Goal: Information Seeking & Learning: Check status

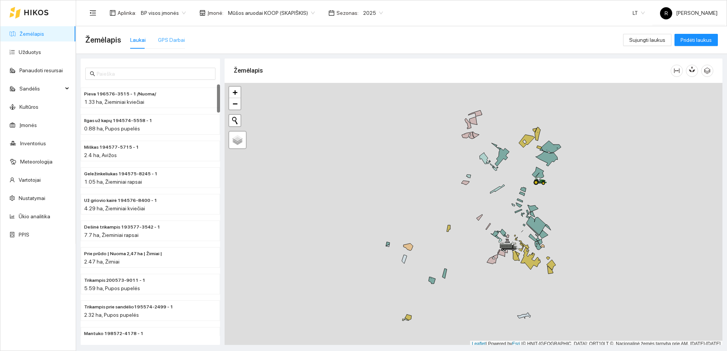
click at [167, 35] on div "GPS Darbai" at bounding box center [171, 40] width 27 height 18
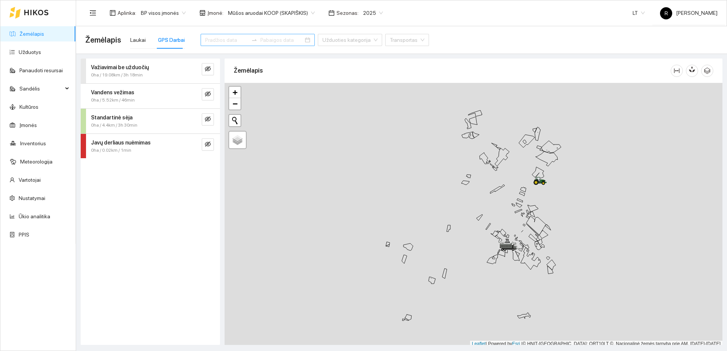
click at [218, 35] on div at bounding box center [258, 40] width 114 height 12
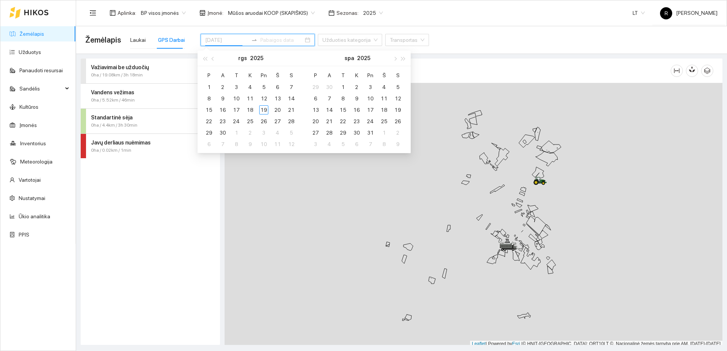
type input "[DATE]"
click at [208, 99] on div "8" at bounding box center [208, 98] width 9 height 9
click at [123, 122] on span "13.09ha / 44.64km / 16h 36min" at bounding box center [123, 125] width 64 height 7
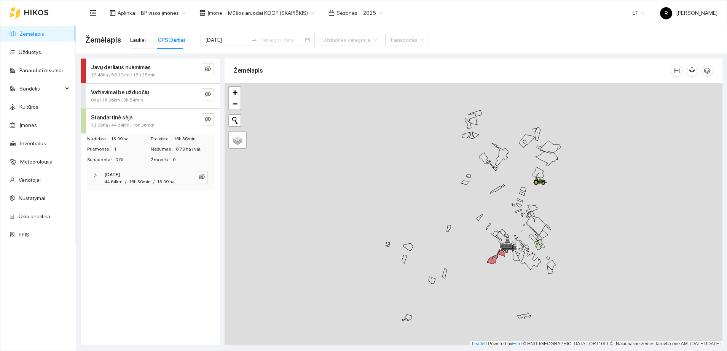
click at [94, 175] on icon "right" at bounding box center [95, 175] width 5 height 5
click at [97, 201] on icon "right" at bounding box center [96, 200] width 5 height 5
click at [201, 200] on icon "eye-invisible" at bounding box center [201, 200] width 5 height 5
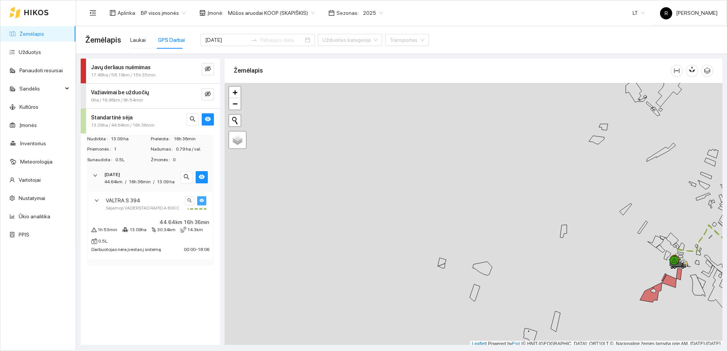
scroll to position [2, 0]
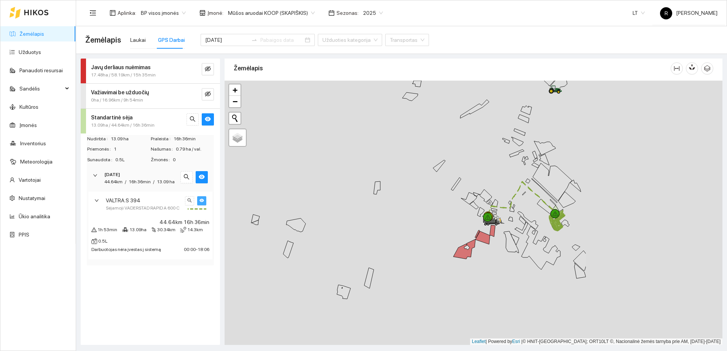
drag, startPoint x: 369, startPoint y: 192, endPoint x: 176, endPoint y: 147, distance: 198.2
click at [176, 147] on div "Javų derliaus nuėmimas 17.48ha / 58.19km / 15h 35min Važiavimai be užduočių 0ha…" at bounding box center [399, 199] width 651 height 291
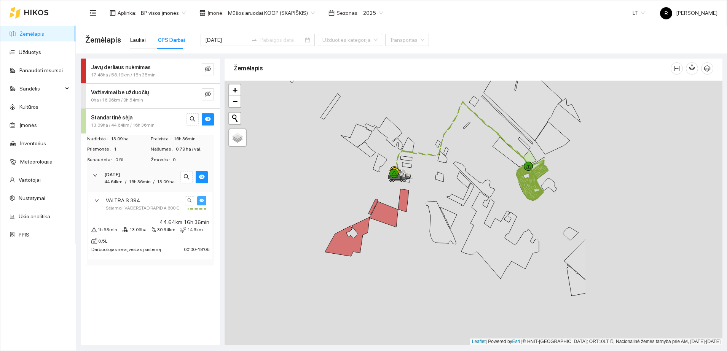
drag, startPoint x: 408, startPoint y: 213, endPoint x: 221, endPoint y: 156, distance: 195.3
click at [221, 156] on div "Javų derliaus nuėmimas 17.48ha / 58.19km / 15h 35min Važiavimai be užduočių 0ha…" at bounding box center [399, 199] width 651 height 291
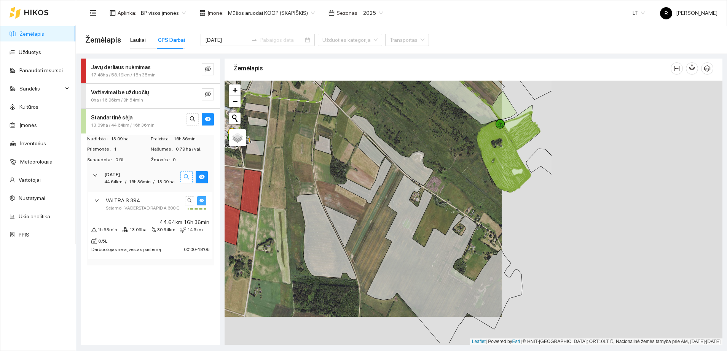
drag, startPoint x: 409, startPoint y: 205, endPoint x: 188, endPoint y: 177, distance: 222.5
click at [188, 177] on div "Javų derliaus nuėmimas 17.48ha / 58.19km / 15h 35min Važiavimai be užduočių 0ha…" at bounding box center [399, 199] width 651 height 291
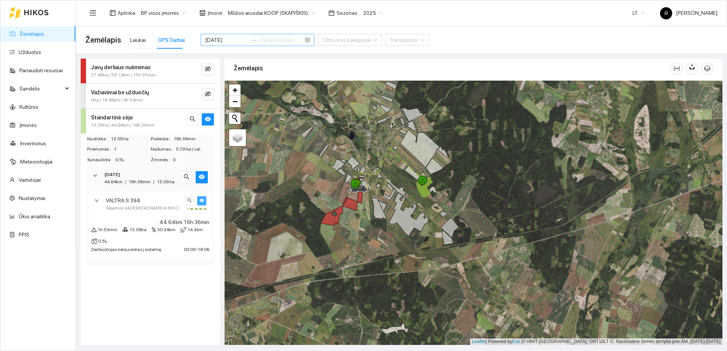
click at [216, 42] on input "[DATE]" at bounding box center [226, 40] width 43 height 8
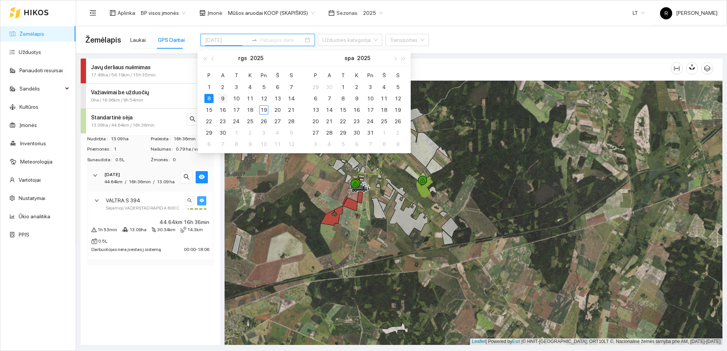
type input "[DATE]"
click at [223, 97] on div "9" at bounding box center [222, 98] width 9 height 9
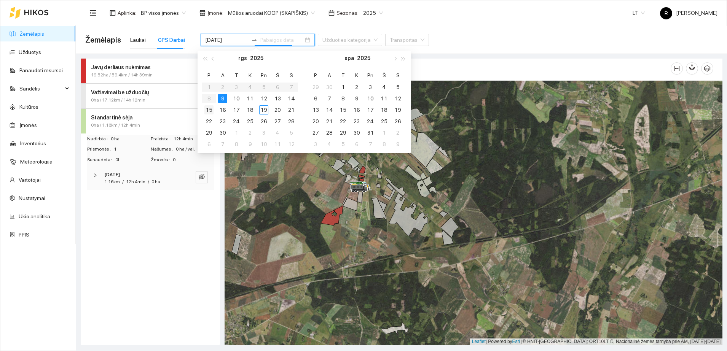
type input "[DATE]"
click at [239, 96] on div "10" at bounding box center [236, 98] width 9 height 9
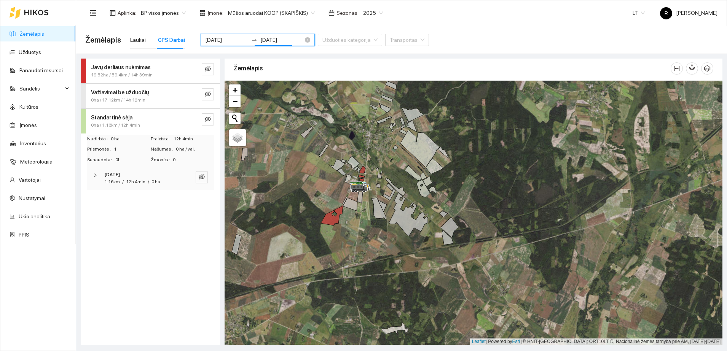
click at [223, 40] on input "[DATE]" at bounding box center [226, 40] width 43 height 8
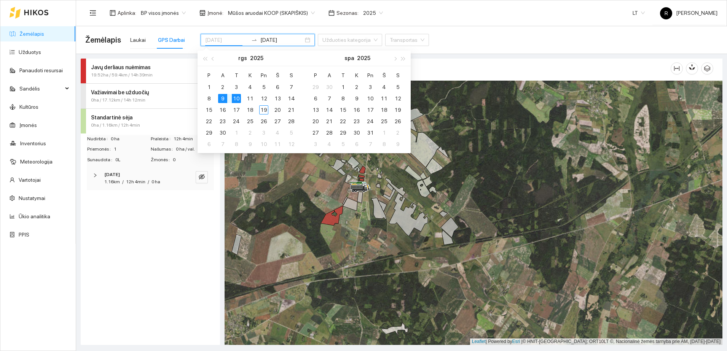
type input "[DATE]"
click at [234, 101] on div "10" at bounding box center [236, 98] width 9 height 9
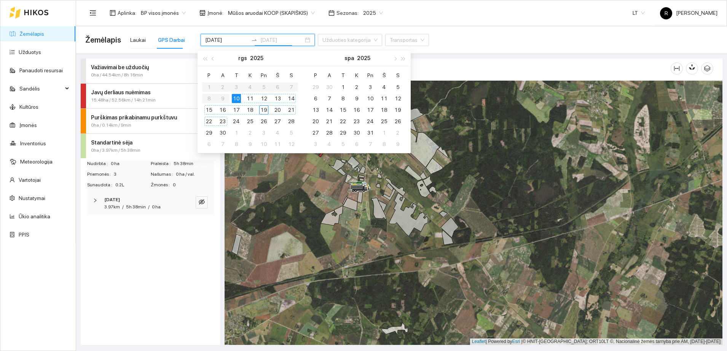
type input "[DATE]"
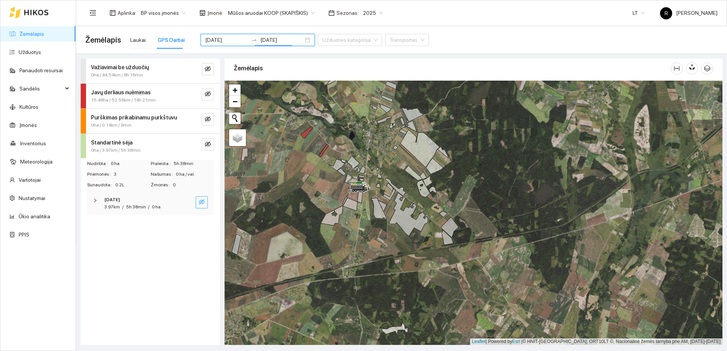
click at [205, 202] on button "button" at bounding box center [202, 202] width 12 height 12
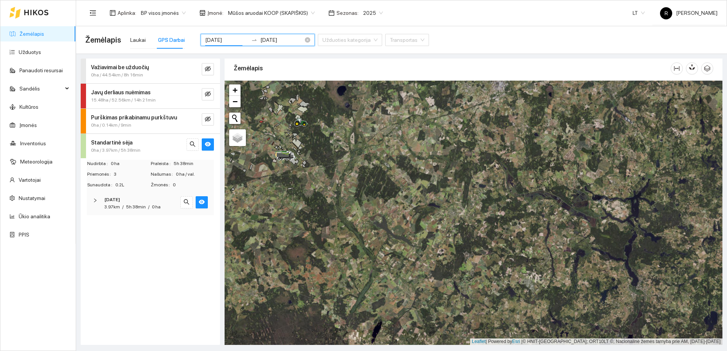
click at [219, 38] on input "[DATE]" at bounding box center [226, 40] width 43 height 8
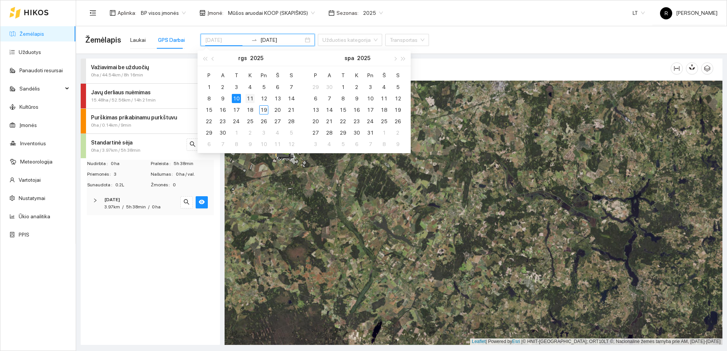
type input "[DATE]"
click at [251, 96] on div "11" at bounding box center [249, 98] width 9 height 9
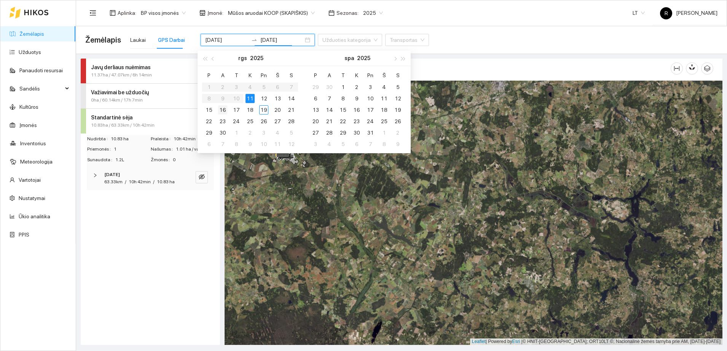
type input "[DATE]"
click at [205, 179] on button "button" at bounding box center [202, 177] width 12 height 12
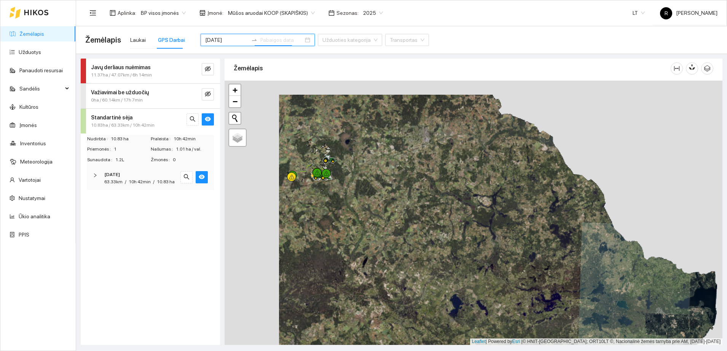
drag, startPoint x: 273, startPoint y: 164, endPoint x: 372, endPoint y: 181, distance: 100.0
click at [332, 180] on icon at bounding box center [329, 178] width 5 height 2
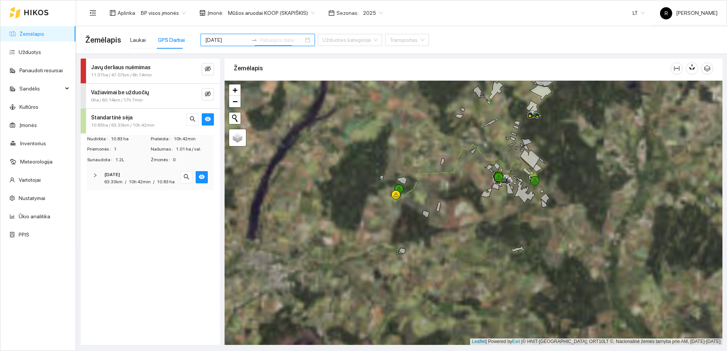
drag, startPoint x: 416, startPoint y: 152, endPoint x: 296, endPoint y: 179, distance: 122.9
click at [296, 179] on div at bounding box center [474, 213] width 498 height 264
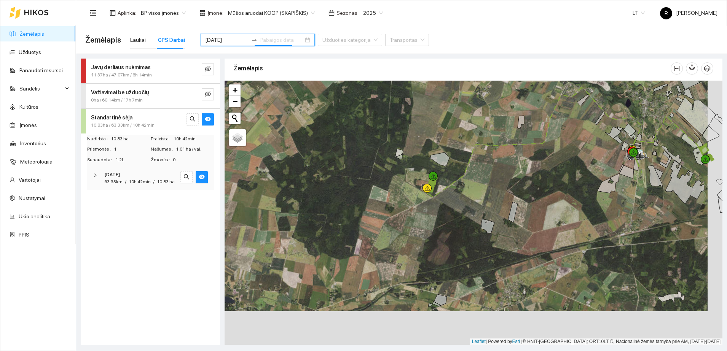
drag, startPoint x: 341, startPoint y: 206, endPoint x: 319, endPoint y: 164, distance: 46.5
click at [319, 164] on div at bounding box center [474, 213] width 498 height 264
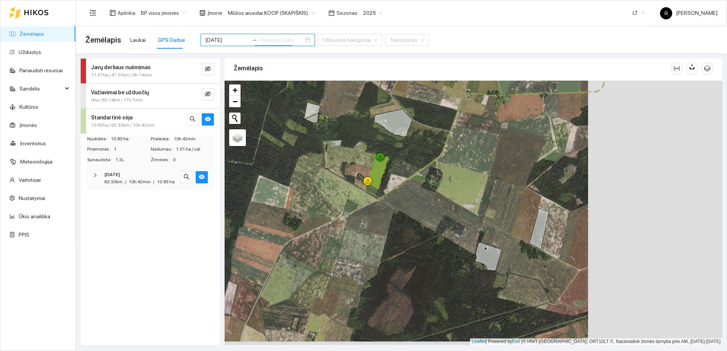
drag, startPoint x: 443, startPoint y: 181, endPoint x: 305, endPoint y: 172, distance: 138.4
click at [305, 175] on div at bounding box center [474, 213] width 498 height 264
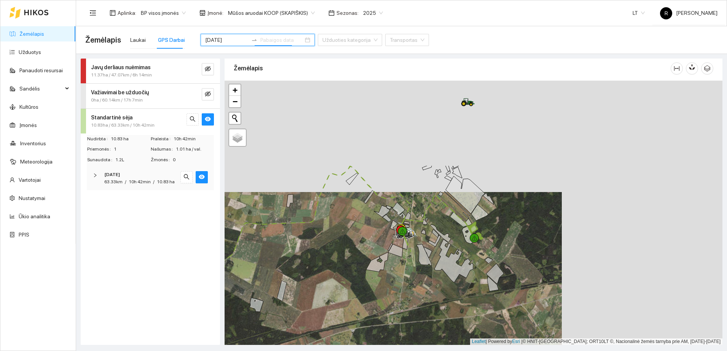
drag, startPoint x: 448, startPoint y: 142, endPoint x: 287, endPoint y: 254, distance: 196.0
click at [287, 254] on div at bounding box center [474, 213] width 498 height 264
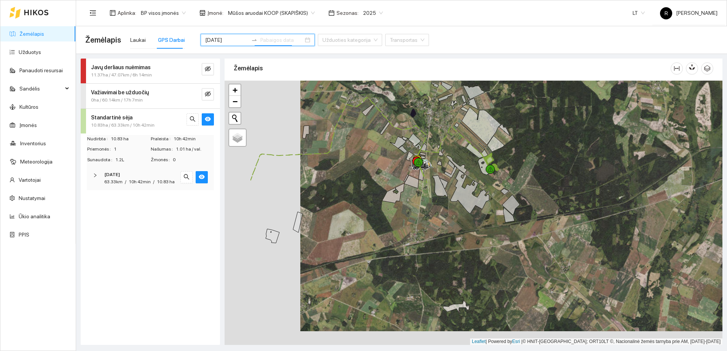
drag, startPoint x: 249, startPoint y: 193, endPoint x: 325, endPoint y: 179, distance: 77.3
click at [325, 179] on div at bounding box center [474, 213] width 498 height 264
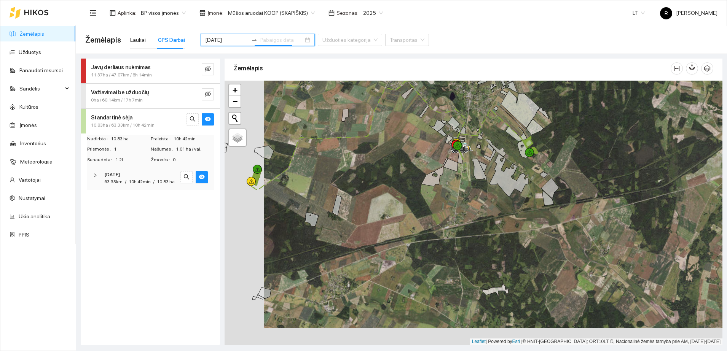
drag, startPoint x: 257, startPoint y: 205, endPoint x: 300, endPoint y: 188, distance: 45.9
click at [300, 188] on div at bounding box center [474, 213] width 498 height 264
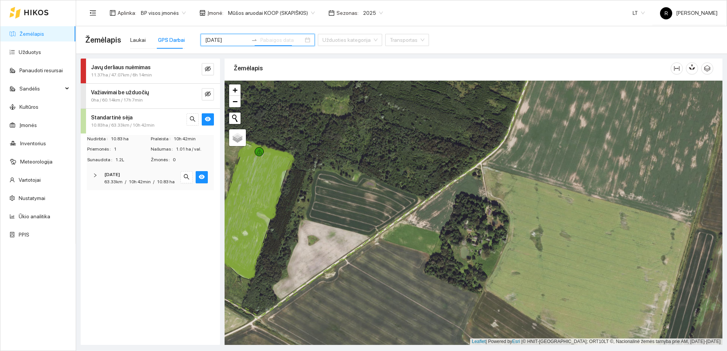
click at [259, 186] on icon at bounding box center [255, 209] width 51 height 119
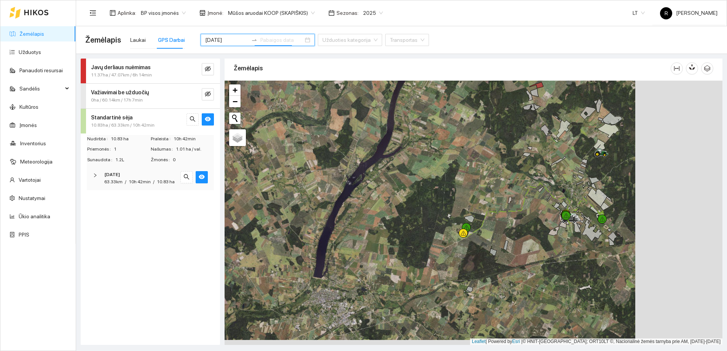
drag, startPoint x: 628, startPoint y: 251, endPoint x: 541, endPoint y: 246, distance: 87.3
click at [541, 246] on div at bounding box center [474, 213] width 498 height 264
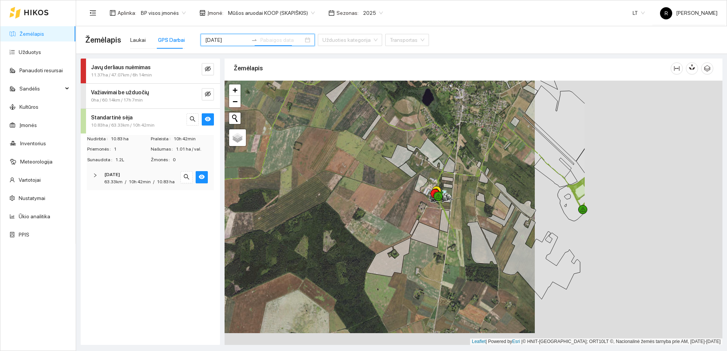
drag, startPoint x: 627, startPoint y: 216, endPoint x: 437, endPoint y: 205, distance: 191.0
click at [438, 204] on div at bounding box center [439, 200] width 5 height 19
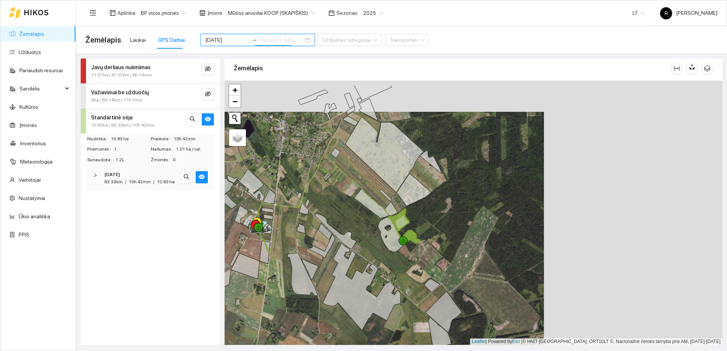
drag, startPoint x: 587, startPoint y: 203, endPoint x: 448, endPoint y: 221, distance: 139.7
click at [419, 230] on icon at bounding box center [411, 236] width 17 height 13
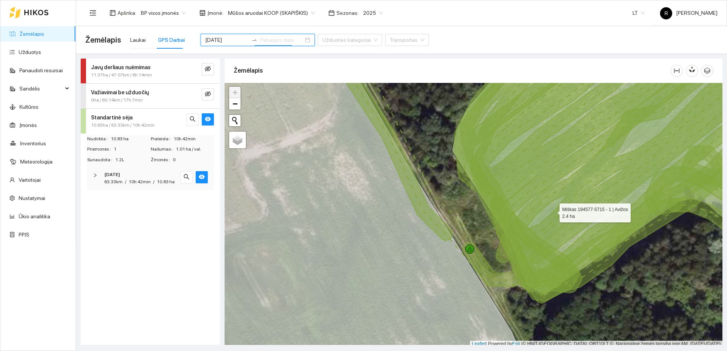
scroll to position [2, 0]
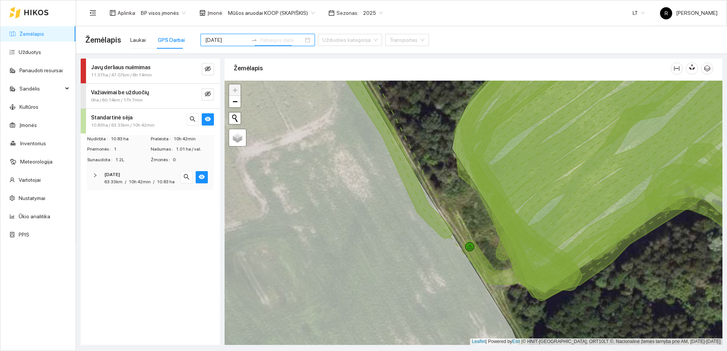
click at [95, 175] on icon "right" at bounding box center [95, 175] width 5 height 5
click at [96, 201] on icon "right" at bounding box center [96, 200] width 5 height 5
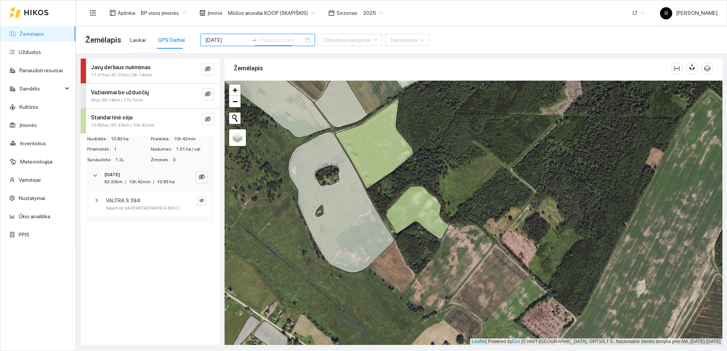
click at [97, 200] on icon "right" at bounding box center [97, 201] width 2 height 4
click at [229, 38] on input "[DATE]" at bounding box center [226, 40] width 43 height 8
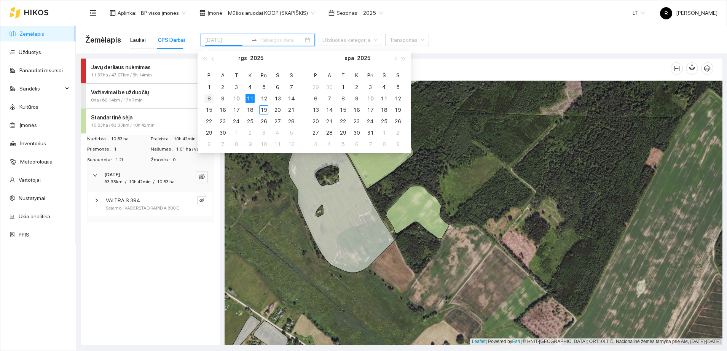
type input "[DATE]"
click at [210, 98] on div "8" at bounding box center [208, 98] width 9 height 9
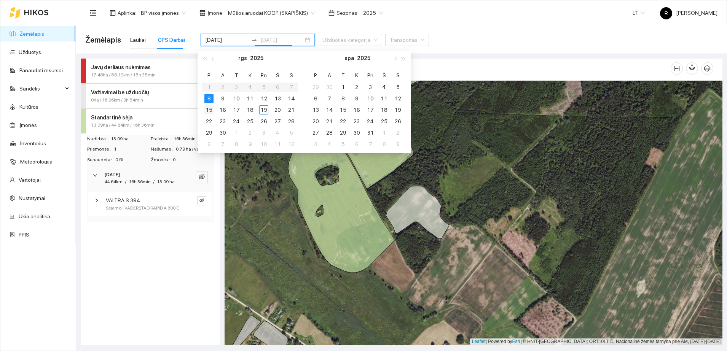
type input "[DATE]"
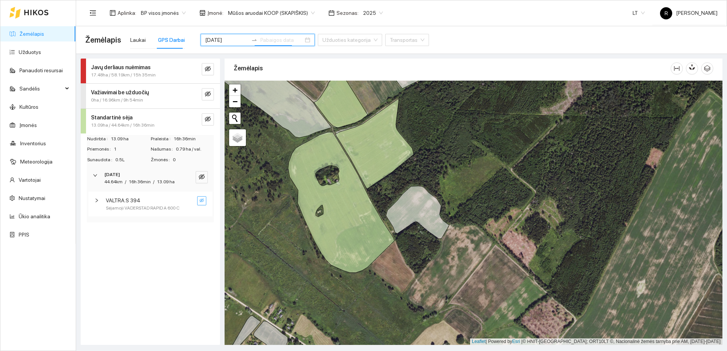
click at [200, 200] on icon "eye-invisible" at bounding box center [201, 200] width 5 height 5
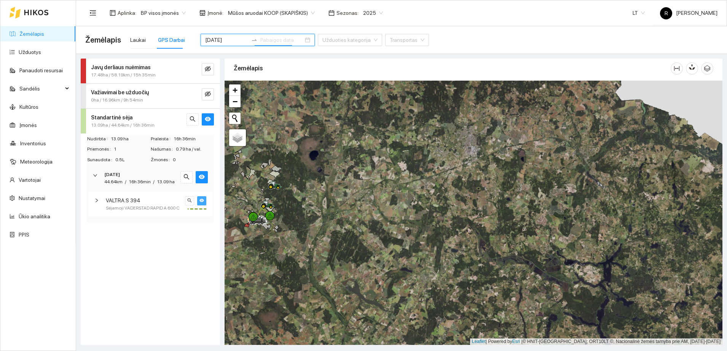
click at [97, 202] on icon "right" at bounding box center [96, 200] width 5 height 5
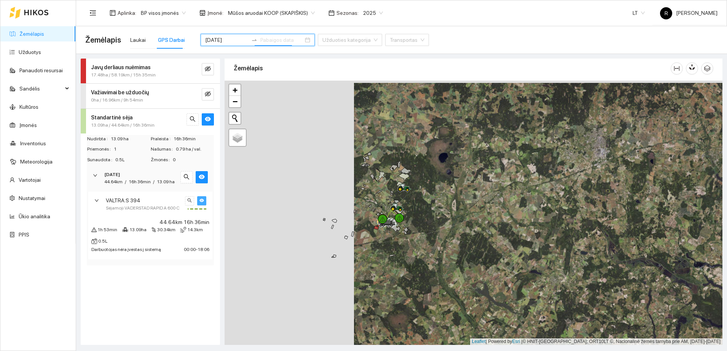
drag, startPoint x: 318, startPoint y: 216, endPoint x: 448, endPoint y: 218, distance: 129.4
click at [448, 218] on div at bounding box center [474, 213] width 498 height 264
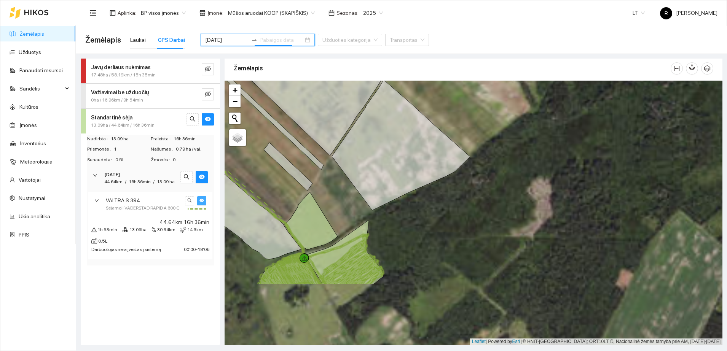
drag, startPoint x: 328, startPoint y: 312, endPoint x: 365, endPoint y: 223, distance: 97.1
click at [365, 223] on icon at bounding box center [344, 253] width 78 height 64
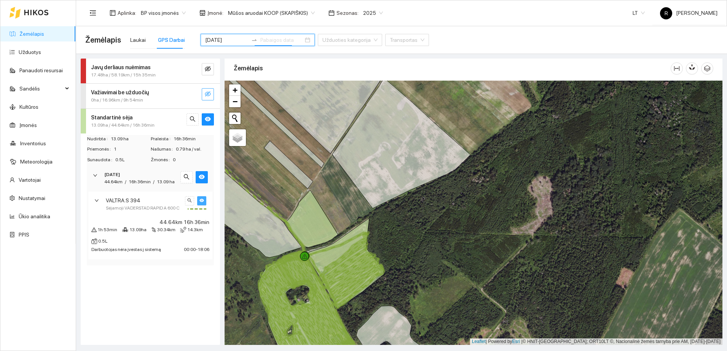
click at [209, 92] on icon "eye-invisible" at bounding box center [208, 94] width 6 height 6
click at [209, 92] on icon "eye" at bounding box center [208, 94] width 6 height 5
click at [104, 91] on strong "Važiavimai be užduočių" at bounding box center [120, 92] width 58 height 6
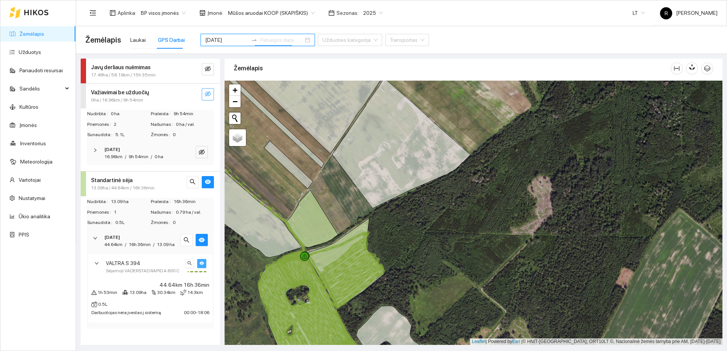
click at [92, 150] on div "[DATE] 16.96km / 9h 54min / 0 ha" at bounding box center [150, 154] width 127 height 24
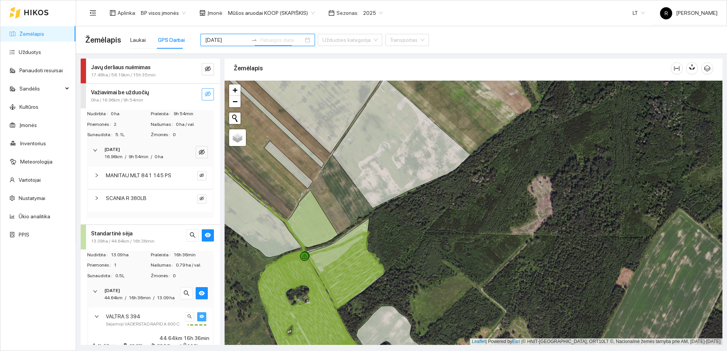
click at [97, 198] on icon "right" at bounding box center [97, 198] width 2 height 4
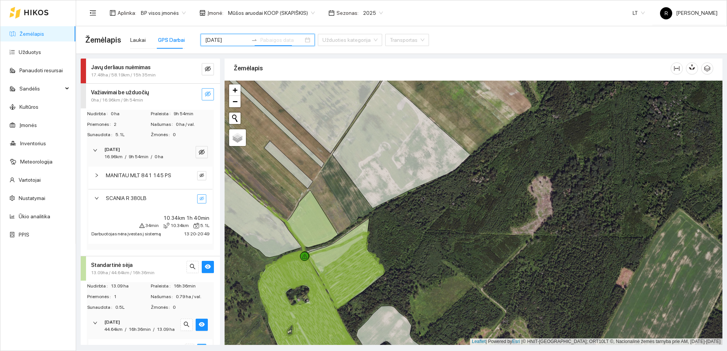
click at [199, 196] on icon "eye-invisible" at bounding box center [201, 198] width 5 height 5
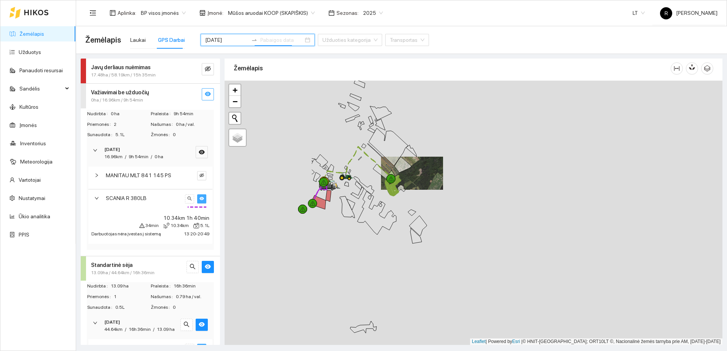
drag, startPoint x: 266, startPoint y: 173, endPoint x: 403, endPoint y: 167, distance: 137.1
click at [403, 167] on icon at bounding box center [402, 165] width 17 height 16
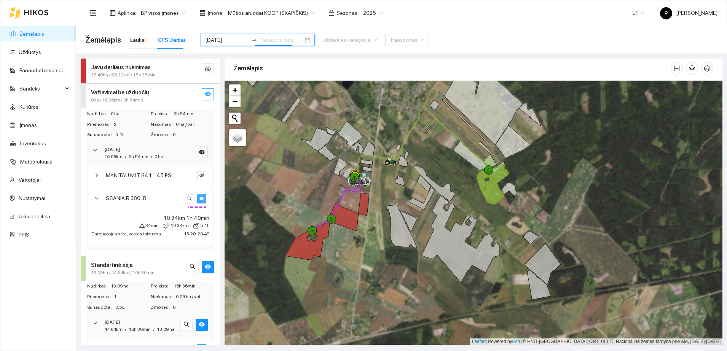
drag, startPoint x: 327, startPoint y: 203, endPoint x: 372, endPoint y: 186, distance: 47.6
click at [376, 186] on div at bounding box center [474, 213] width 498 height 264
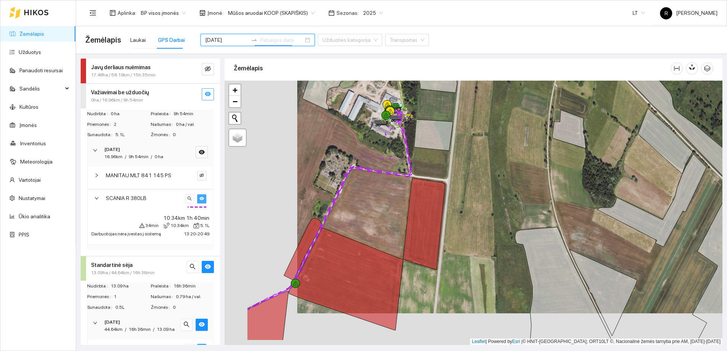
drag, startPoint x: 326, startPoint y: 218, endPoint x: 400, endPoint y: 185, distance: 80.9
click at [398, 185] on div at bounding box center [474, 213] width 498 height 264
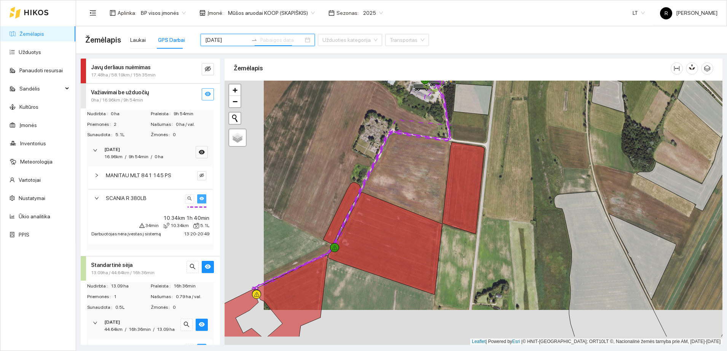
drag, startPoint x: 342, startPoint y: 220, endPoint x: 391, endPoint y: 176, distance: 66.3
click at [388, 179] on div at bounding box center [474, 213] width 498 height 264
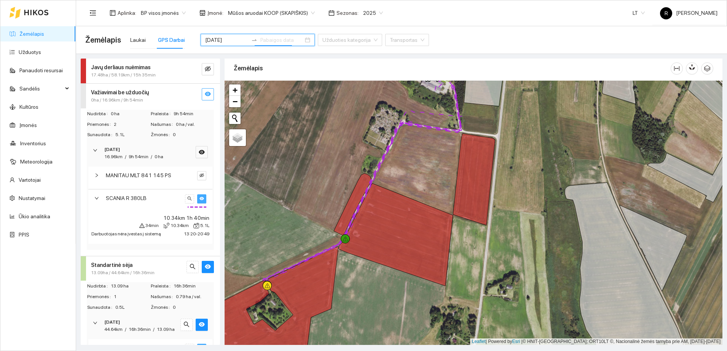
click at [133, 69] on strong "Javų derliaus nuėmimas" at bounding box center [121, 67] width 60 height 6
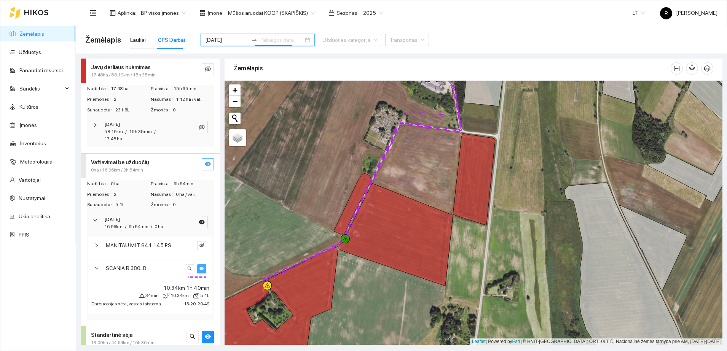
click at [95, 123] on icon "right" at bounding box center [95, 125] width 5 height 5
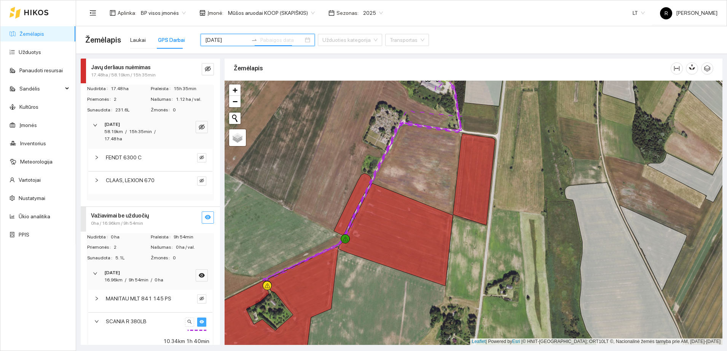
click at [96, 181] on icon "right" at bounding box center [96, 180] width 5 height 5
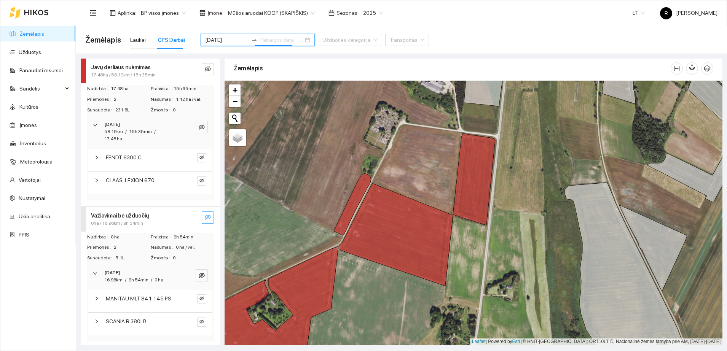
click at [96, 181] on icon "right" at bounding box center [96, 180] width 5 height 5
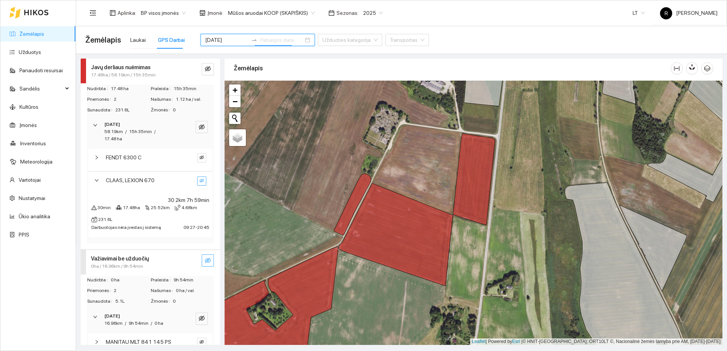
click at [199, 181] on icon "eye-invisible" at bounding box center [201, 180] width 5 height 5
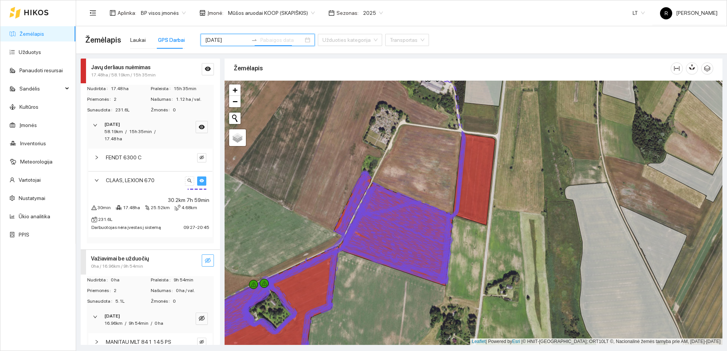
click at [96, 158] on icon "right" at bounding box center [96, 157] width 5 height 5
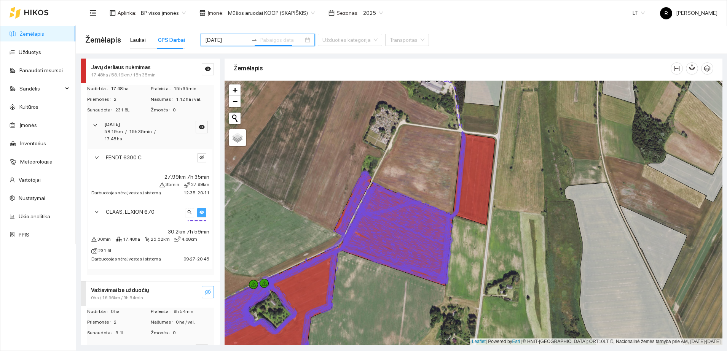
click at [199, 210] on icon "eye" at bounding box center [201, 212] width 5 height 5
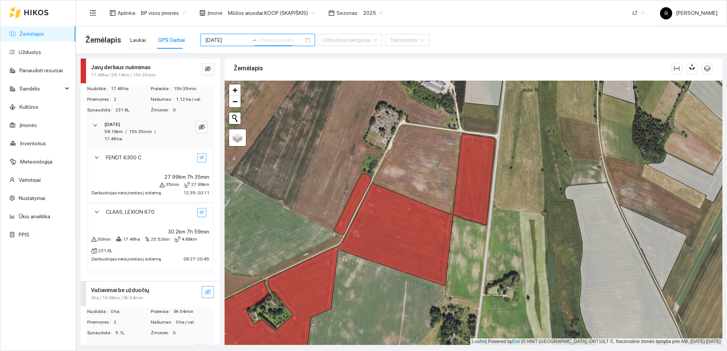
click at [199, 158] on icon "eye-invisible" at bounding box center [201, 158] width 5 height 4
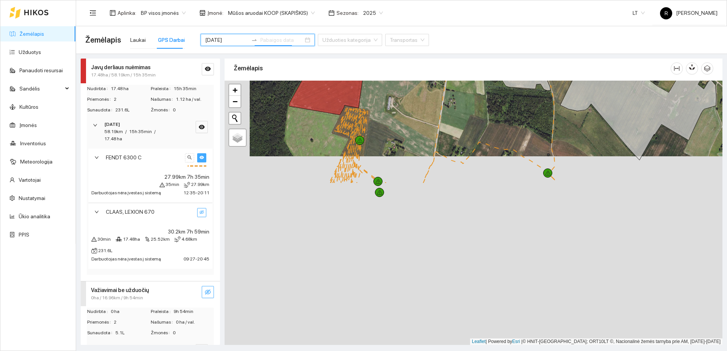
drag, startPoint x: 366, startPoint y: 265, endPoint x: 391, endPoint y: 71, distance: 195.3
click at [391, 71] on div "Žemėlapis" at bounding box center [474, 199] width 498 height 287
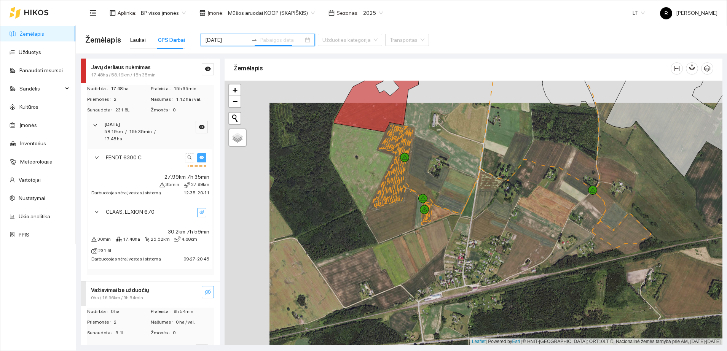
drag, startPoint x: 296, startPoint y: 178, endPoint x: 341, endPoint y: 201, distance: 50.0
click at [341, 201] on div at bounding box center [474, 213] width 498 height 264
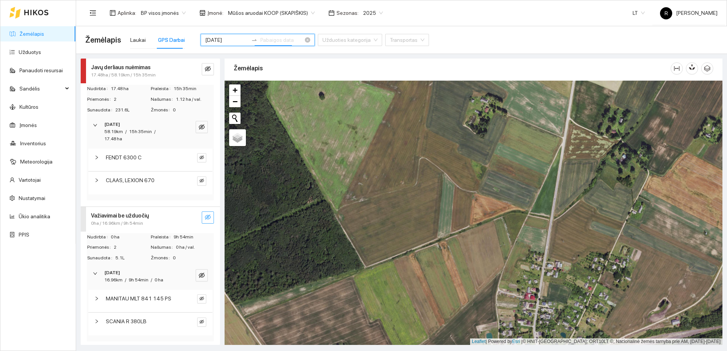
click at [225, 40] on input "[DATE]" at bounding box center [226, 40] width 43 height 8
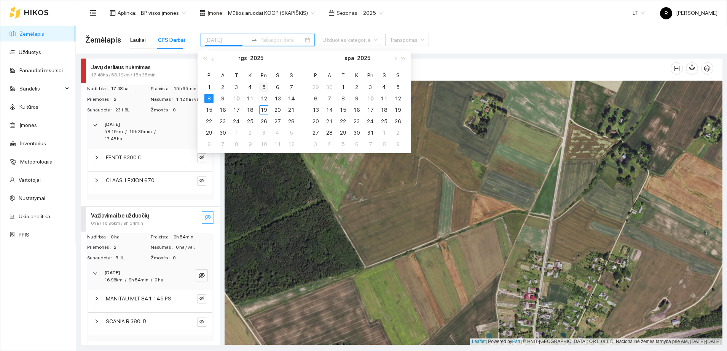
type input "[DATE]"
click at [263, 86] on div "5" at bounding box center [263, 87] width 9 height 9
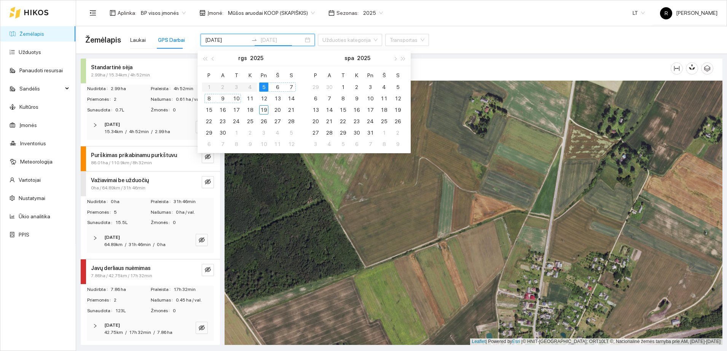
type input "[DATE]"
click at [96, 126] on icon "right" at bounding box center [95, 125] width 5 height 5
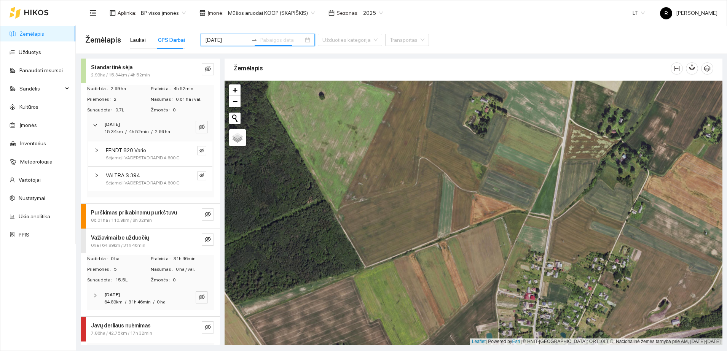
click at [117, 180] on span "VALTRA.S 394" at bounding box center [123, 175] width 35 height 8
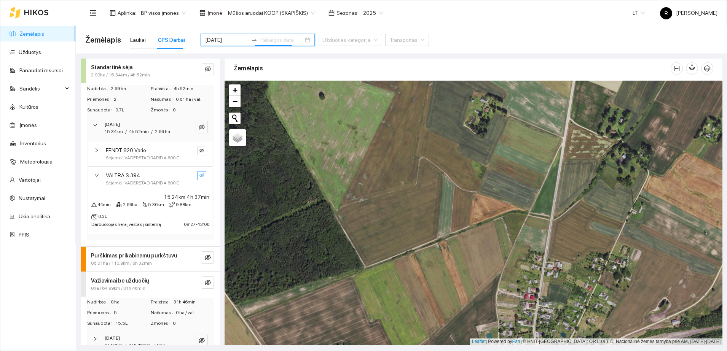
click at [199, 178] on icon "eye-invisible" at bounding box center [201, 175] width 5 height 5
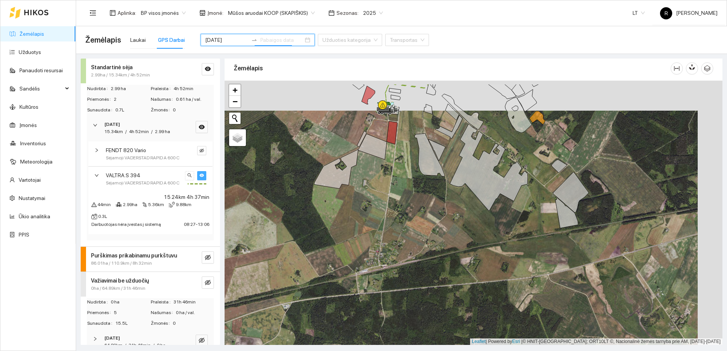
drag, startPoint x: 402, startPoint y: 140, endPoint x: 368, endPoint y: 193, distance: 62.5
click at [369, 194] on div at bounding box center [474, 213] width 498 height 264
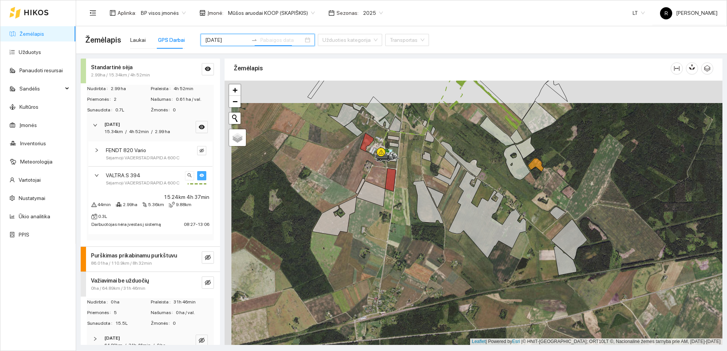
drag, startPoint x: 439, startPoint y: 95, endPoint x: 449, endPoint y: 140, distance: 46.1
click at [449, 140] on div at bounding box center [474, 213] width 498 height 264
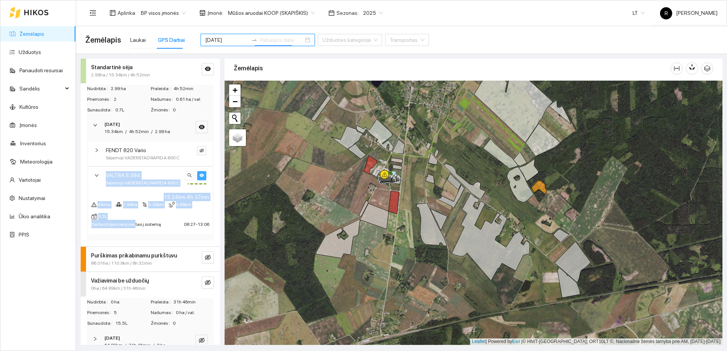
drag, startPoint x: 132, startPoint y: 251, endPoint x: 118, endPoint y: 180, distance: 72.5
click at [118, 180] on div "FENDT 820 Vario Sėjamoji VADERSTAD RAPID A 600 C VALTRA.S 394 Sėjamoji VADERSTA…" at bounding box center [150, 188] width 124 height 93
drag, startPoint x: 118, startPoint y: 180, endPoint x: 75, endPoint y: 207, distance: 51.2
click at [75, 207] on ul "Žemėlapis Užduotys Panaudoti resursai Sandėlis Kultūros Įmonės Inventorius Mete…" at bounding box center [37, 134] width 75 height 219
click at [205, 261] on icon "eye-invisible" at bounding box center [208, 258] width 6 height 6
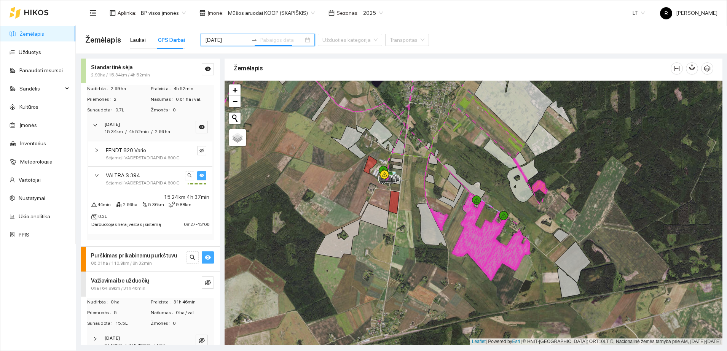
click at [101, 267] on span "86.01ha / 110.9km / 8h 32min" at bounding box center [121, 263] width 61 height 7
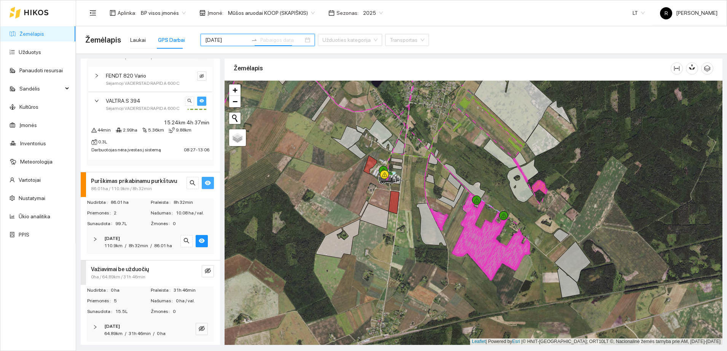
scroll to position [95, 0]
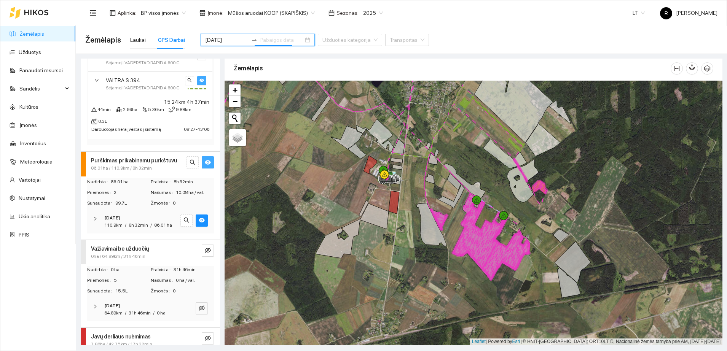
click at [94, 223] on div at bounding box center [97, 219] width 9 height 8
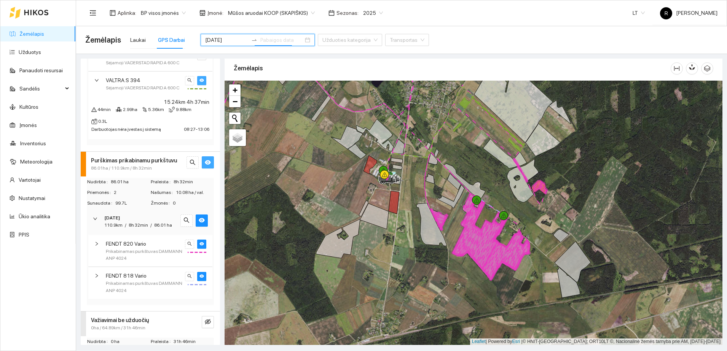
click at [95, 246] on icon "right" at bounding box center [96, 244] width 5 height 5
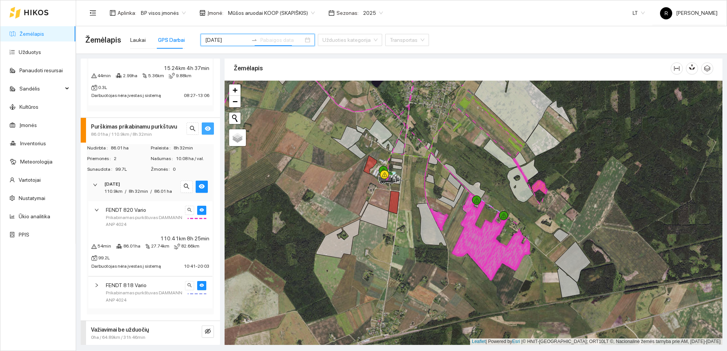
scroll to position [190, 0]
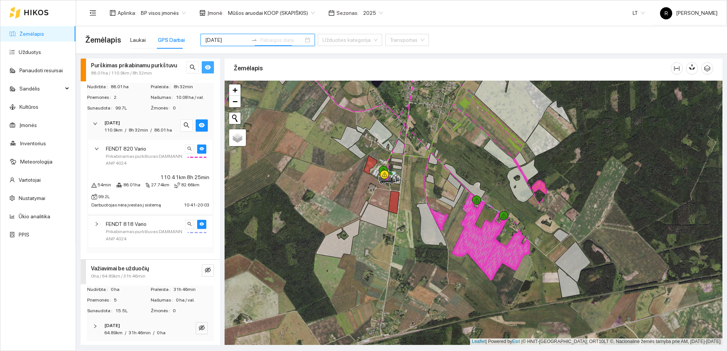
click at [97, 226] on icon "right" at bounding box center [96, 224] width 5 height 5
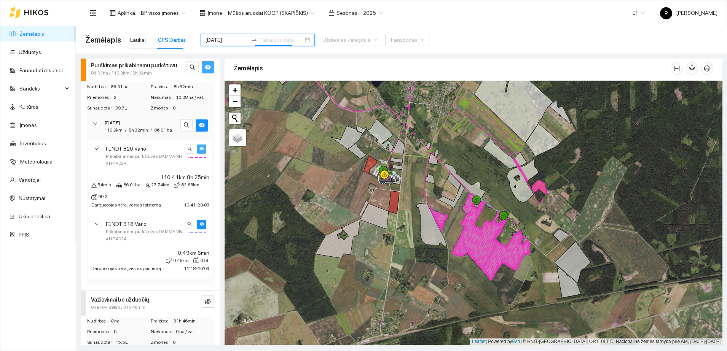
click at [199, 151] on icon "eye" at bounding box center [201, 149] width 5 height 5
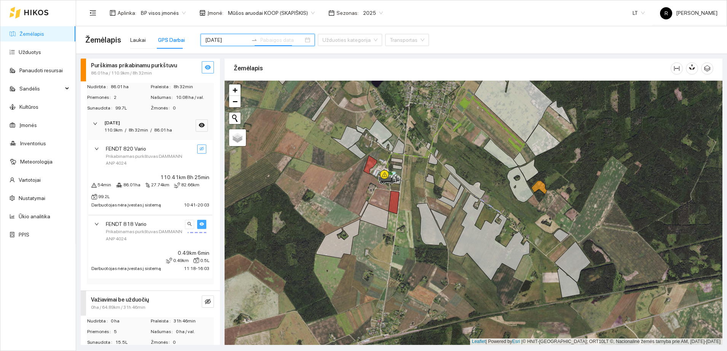
click at [199, 226] on icon "eye" at bounding box center [201, 224] width 5 height 5
click at [199, 226] on icon "eye-invisible" at bounding box center [201, 224] width 5 height 5
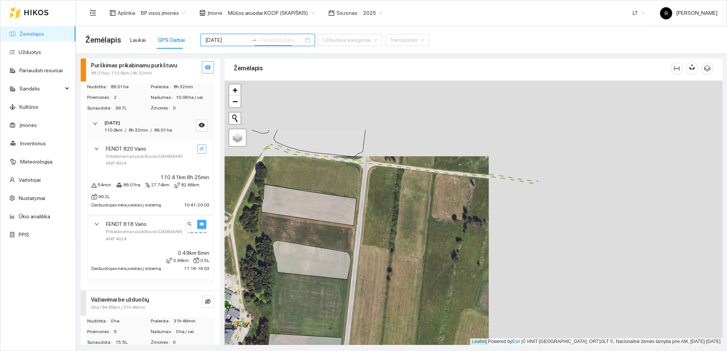
drag, startPoint x: 496, startPoint y: 137, endPoint x: 262, endPoint y: 212, distance: 245.6
click at [262, 212] on icon at bounding box center [308, 205] width 95 height 41
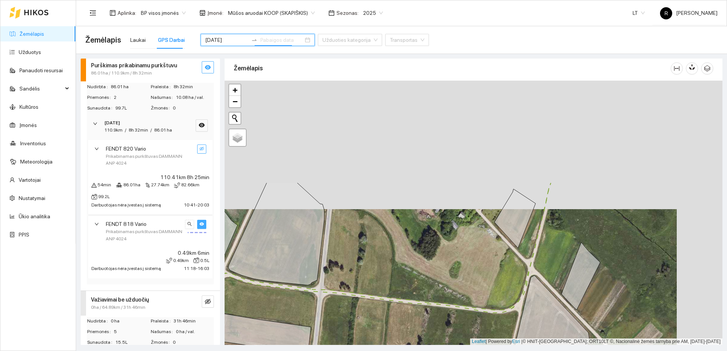
drag, startPoint x: 480, startPoint y: 106, endPoint x: 422, endPoint y: 282, distance: 185.3
click at [421, 286] on div at bounding box center [474, 213] width 498 height 264
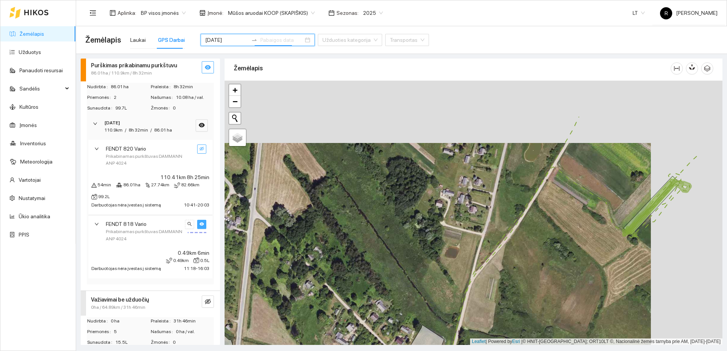
drag, startPoint x: 506, startPoint y: 165, endPoint x: 421, endPoint y: 234, distance: 109.5
click at [421, 234] on div at bounding box center [474, 213] width 498 height 264
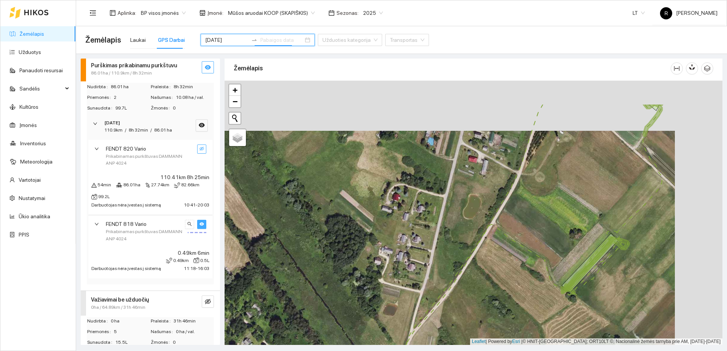
drag, startPoint x: 501, startPoint y: 156, endPoint x: 408, endPoint y: 246, distance: 130.0
click at [408, 246] on div at bounding box center [474, 213] width 498 height 264
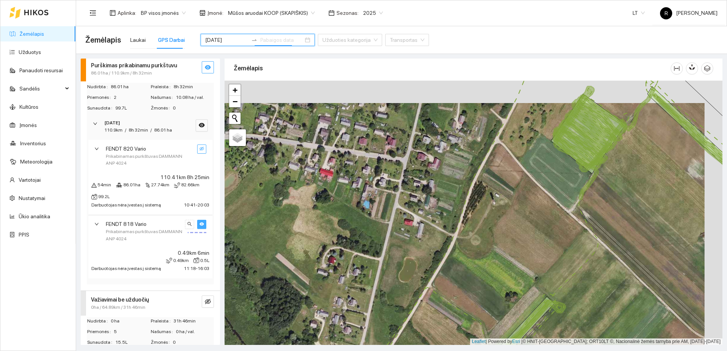
drag, startPoint x: 509, startPoint y: 161, endPoint x: 387, endPoint y: 279, distance: 169.5
click at [387, 279] on div at bounding box center [474, 213] width 498 height 264
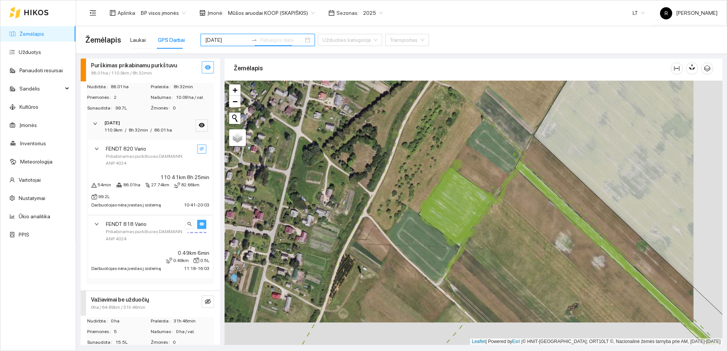
drag, startPoint x: 449, startPoint y: 280, endPoint x: 340, endPoint y: 199, distance: 135.8
click at [340, 199] on div at bounding box center [474, 213] width 498 height 264
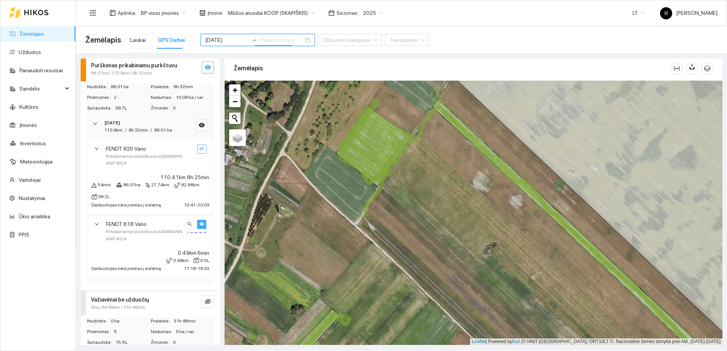
click at [95, 172] on div "FENDT 820 Vario Prikabinamas purkštuvas DAMMANN ANP 4024" at bounding box center [150, 156] width 124 height 32
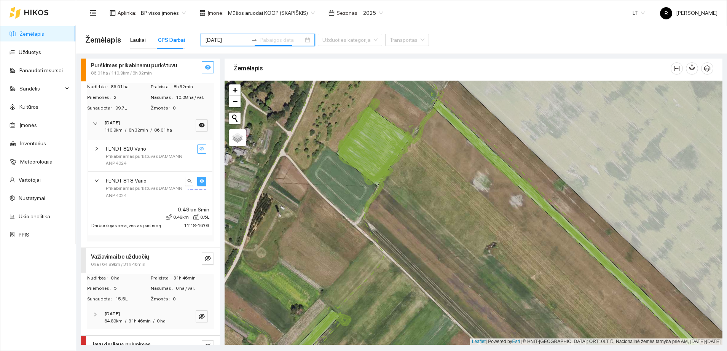
click at [96, 125] on icon "right" at bounding box center [95, 124] width 4 height 2
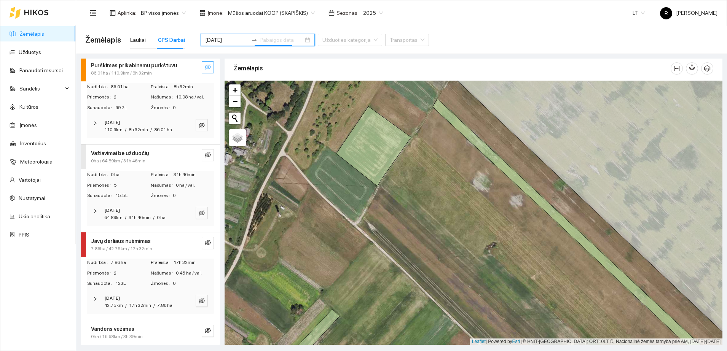
scroll to position [183, 0]
click at [93, 297] on icon "right" at bounding box center [95, 299] width 5 height 5
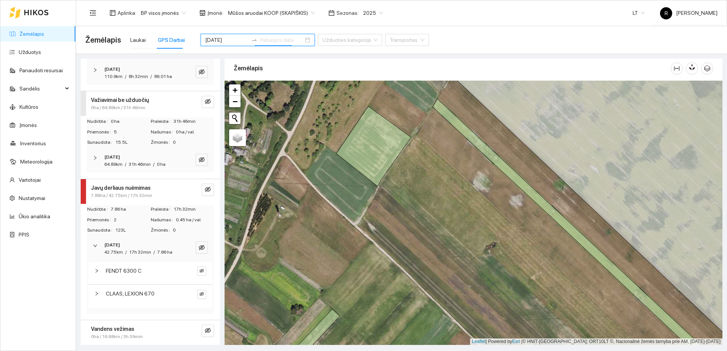
scroll to position [236, 0]
click at [97, 271] on icon "right" at bounding box center [96, 271] width 5 height 5
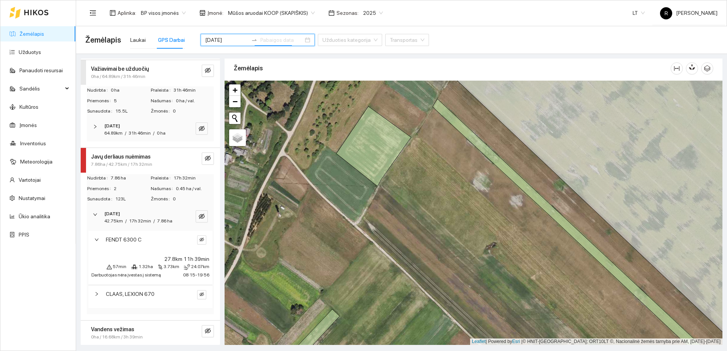
scroll to position [268, 0]
click at [199, 237] on icon "eye-invisible" at bounding box center [201, 239] width 5 height 5
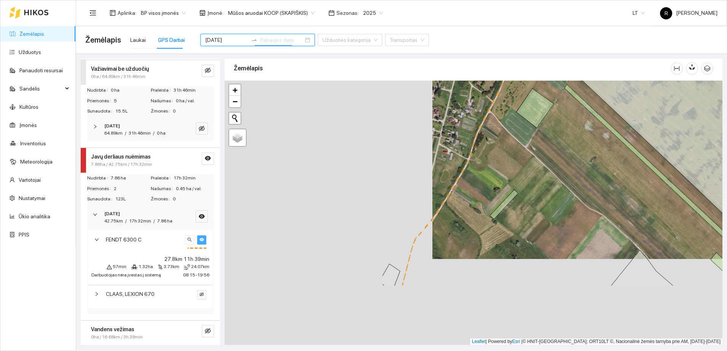
drag, startPoint x: 284, startPoint y: 231, endPoint x: 521, endPoint y: 127, distance: 258.7
click at [566, 124] on div at bounding box center [474, 213] width 498 height 264
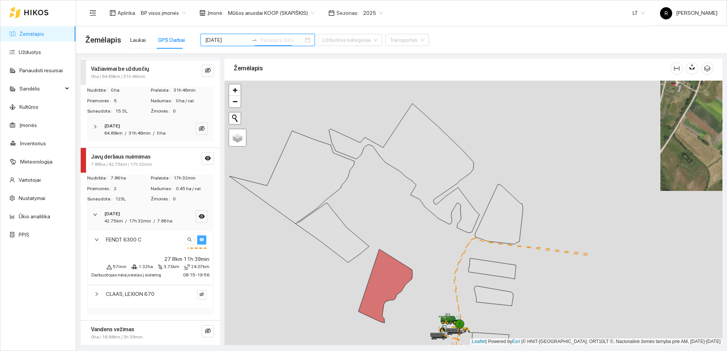
drag, startPoint x: 598, startPoint y: 136, endPoint x: 422, endPoint y: 182, distance: 182.3
click at [422, 182] on div at bounding box center [474, 213] width 498 height 264
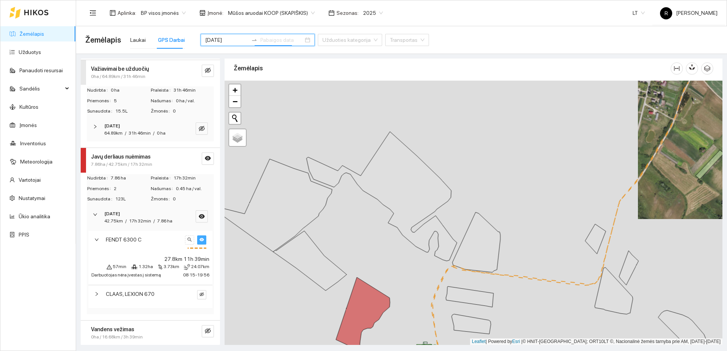
drag, startPoint x: 711, startPoint y: 147, endPoint x: 578, endPoint y: 271, distance: 181.2
click at [578, 271] on div at bounding box center [474, 213] width 498 height 264
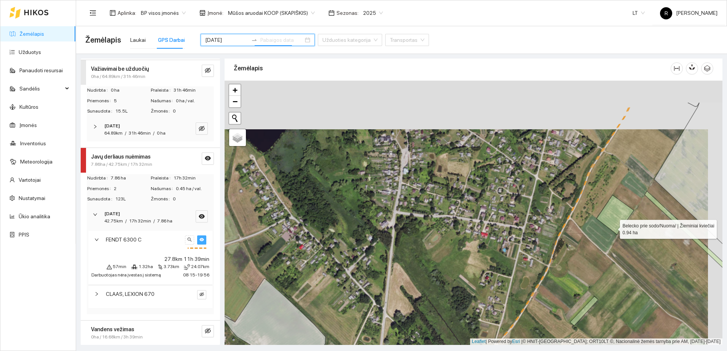
drag, startPoint x: 631, startPoint y: 164, endPoint x: 480, endPoint y: 375, distance: 259.9
click at [480, 351] on html "Žemėlapis Užduotys Panaudoti resursai Sandėlis Kultūros Įmonės Inventorius Mete…" at bounding box center [363, 175] width 727 height 351
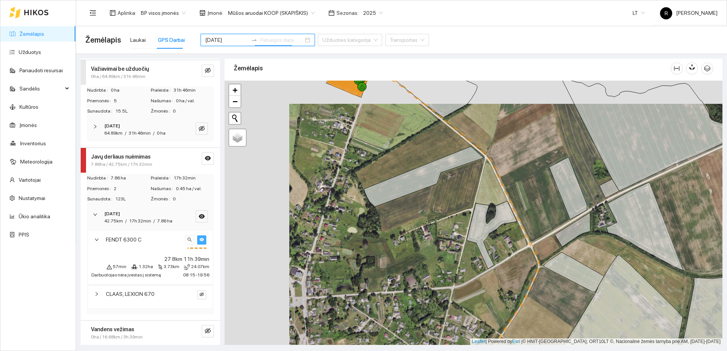
drag, startPoint x: 462, startPoint y: 184, endPoint x: 596, endPoint y: 256, distance: 151.4
click at [567, 234] on div at bounding box center [474, 213] width 498 height 264
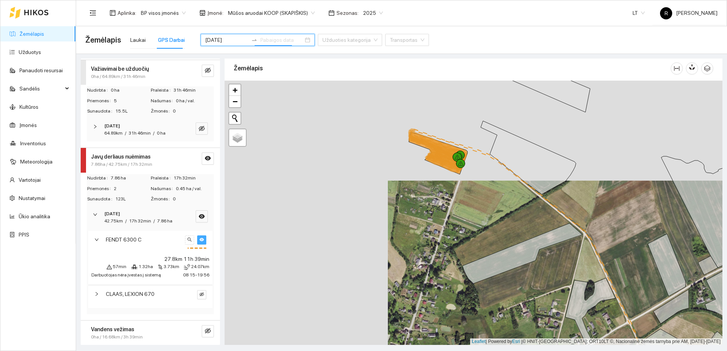
drag, startPoint x: 451, startPoint y: 195, endPoint x: 484, endPoint y: 212, distance: 37.1
click at [484, 212] on div at bounding box center [474, 213] width 498 height 264
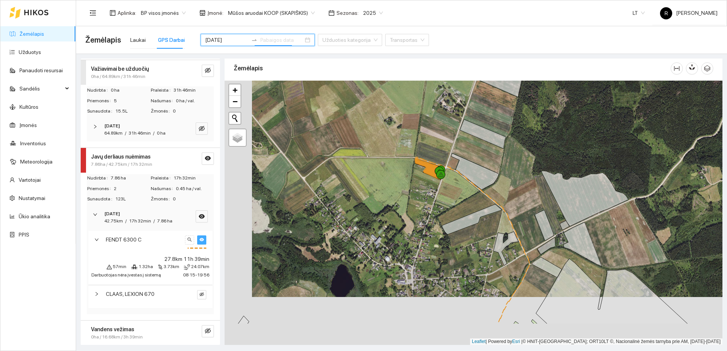
drag, startPoint x: 408, startPoint y: 272, endPoint x: 475, endPoint y: 156, distance: 133.4
click at [468, 168] on div at bounding box center [474, 213] width 498 height 264
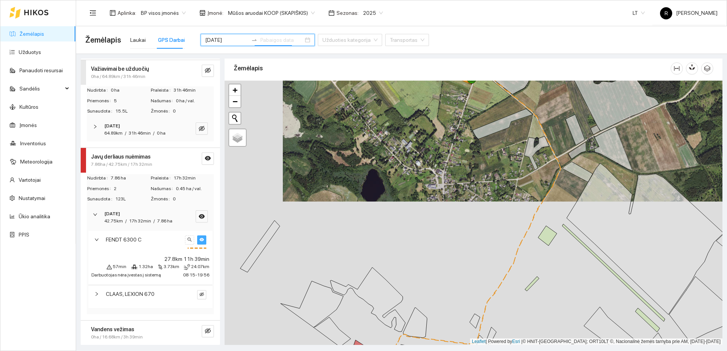
drag, startPoint x: 454, startPoint y: 267, endPoint x: 413, endPoint y: 163, distance: 112.2
click at [408, 181] on div at bounding box center [474, 213] width 498 height 264
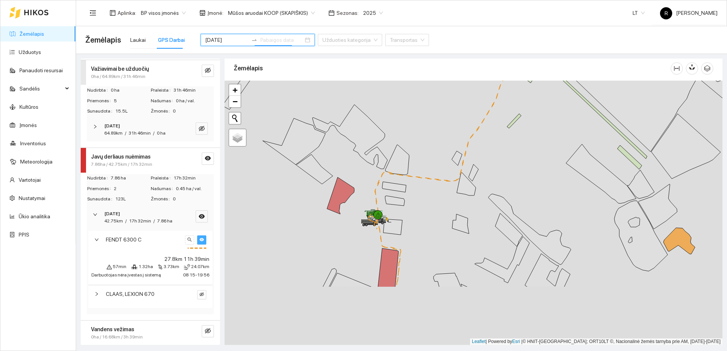
drag, startPoint x: 411, startPoint y: 288, endPoint x: 428, endPoint y: 193, distance: 96.4
click at [428, 194] on div at bounding box center [474, 213] width 498 height 264
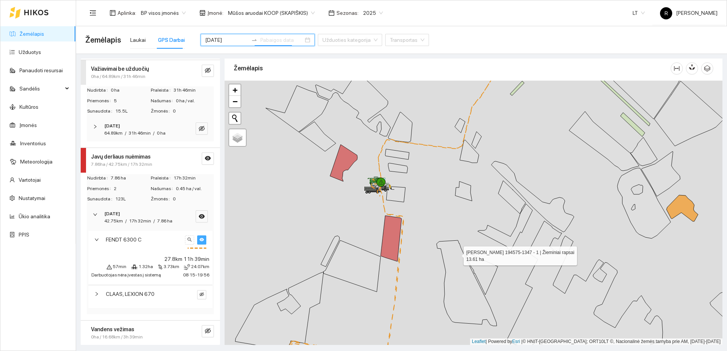
drag, startPoint x: 458, startPoint y: 274, endPoint x: 470, endPoint y: 183, distance: 91.4
click at [465, 241] on icon at bounding box center [467, 284] width 60 height 86
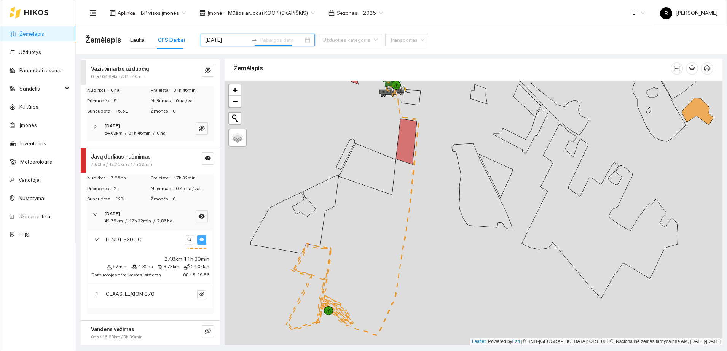
drag, startPoint x: 422, startPoint y: 320, endPoint x: 451, endPoint y: 250, distance: 75.6
click at [437, 263] on div at bounding box center [474, 213] width 498 height 264
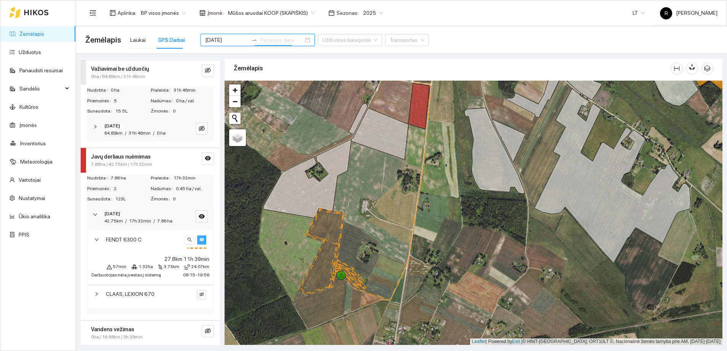
click at [97, 290] on div at bounding box center [98, 294] width 9 height 8
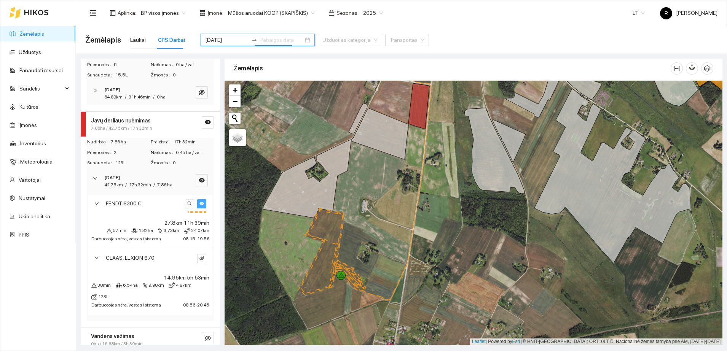
scroll to position [311, 0]
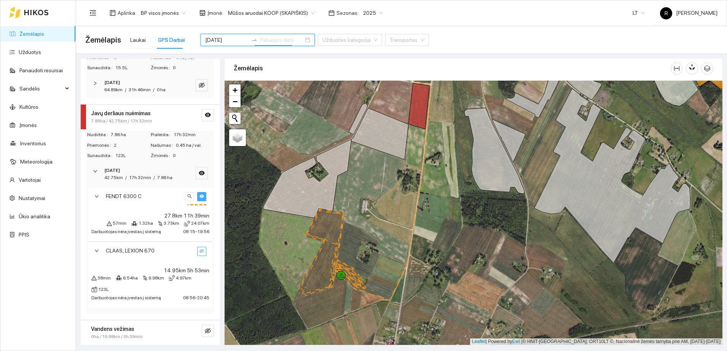
click at [197, 249] on button "button" at bounding box center [201, 251] width 9 height 9
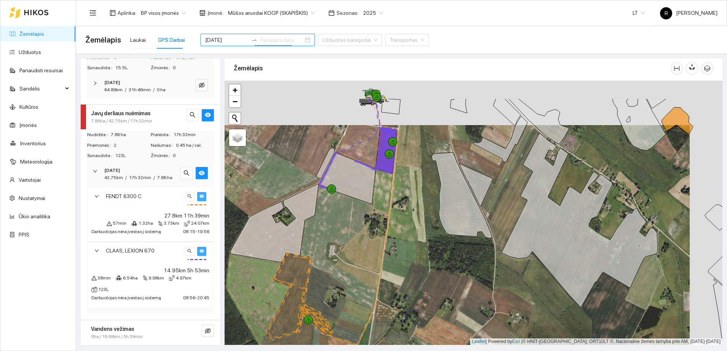
drag, startPoint x: 370, startPoint y: 164, endPoint x: 337, endPoint y: 208, distance: 55.3
click at [337, 208] on div at bounding box center [474, 213] width 498 height 264
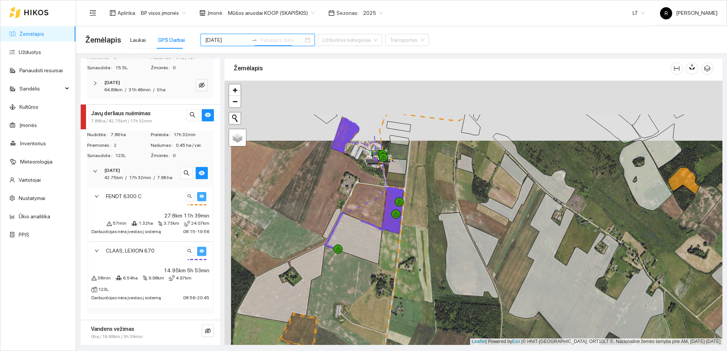
drag, startPoint x: 414, startPoint y: 165, endPoint x: 421, endPoint y: 237, distance: 72.6
click at [421, 237] on div at bounding box center [474, 213] width 498 height 264
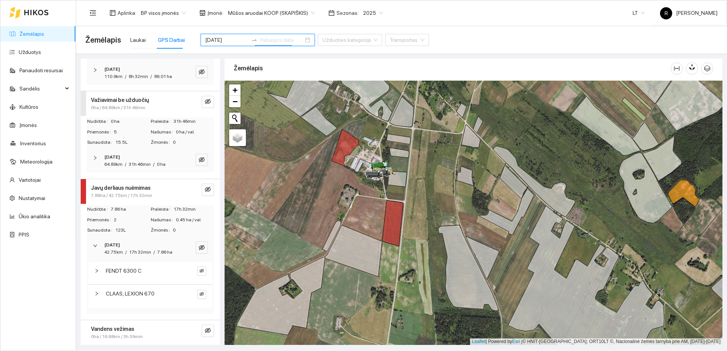
scroll to position [236, 0]
click at [220, 37] on input "[DATE]" at bounding box center [226, 40] width 43 height 8
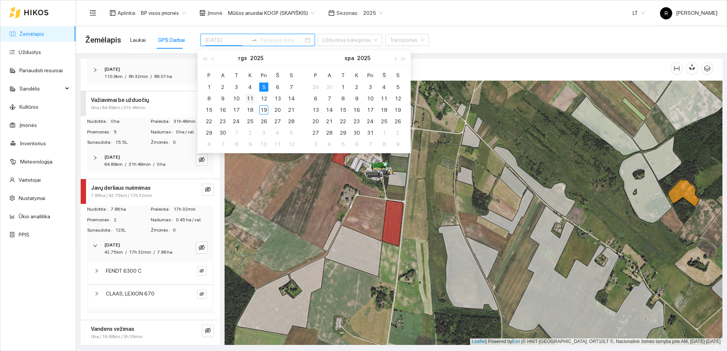
type input "[DATE]"
click at [248, 97] on div "11" at bounding box center [249, 98] width 9 height 9
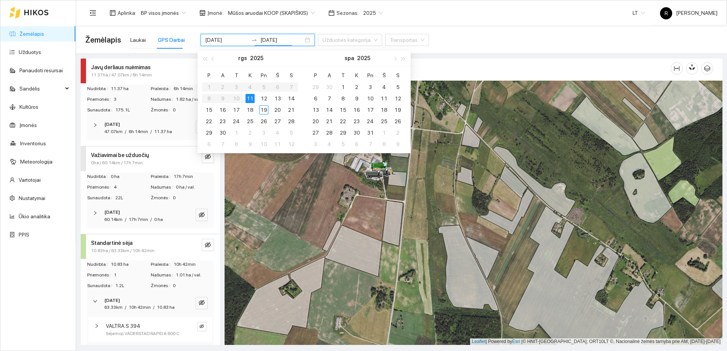
type input "[DATE]"
click at [96, 124] on icon "right" at bounding box center [95, 125] width 5 height 5
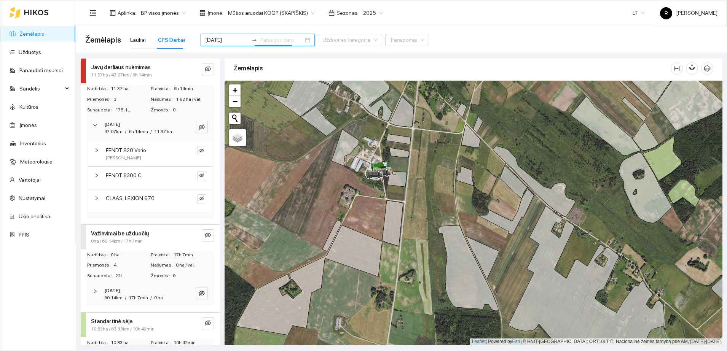
click at [96, 178] on icon "right" at bounding box center [96, 175] width 5 height 5
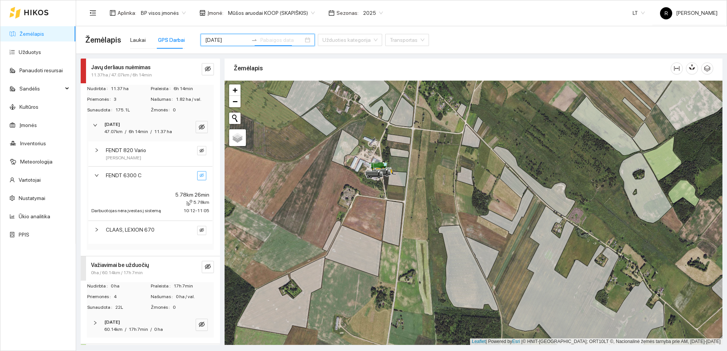
click at [199, 178] on icon "eye-invisible" at bounding box center [201, 175] width 5 height 5
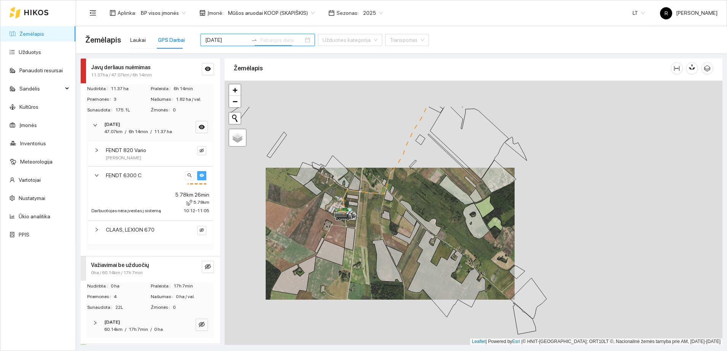
drag, startPoint x: 309, startPoint y: 129, endPoint x: 334, endPoint y: 191, distance: 66.9
click at [334, 191] on div at bounding box center [474, 213] width 498 height 264
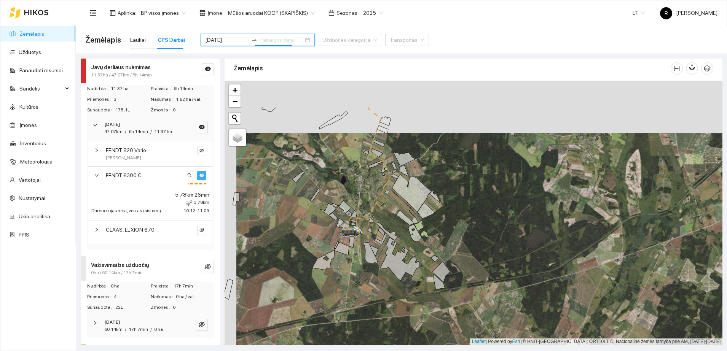
drag, startPoint x: 314, startPoint y: 115, endPoint x: 326, endPoint y: 167, distance: 53.5
click at [326, 167] on div at bounding box center [474, 213] width 498 height 264
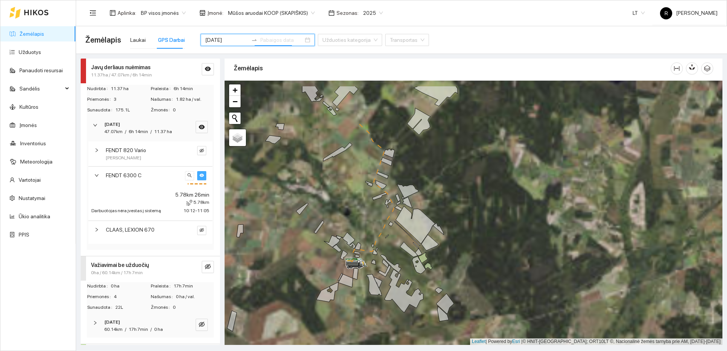
drag, startPoint x: 331, startPoint y: 102, endPoint x: 335, endPoint y: 146, distance: 44.7
click at [335, 146] on div at bounding box center [474, 213] width 498 height 264
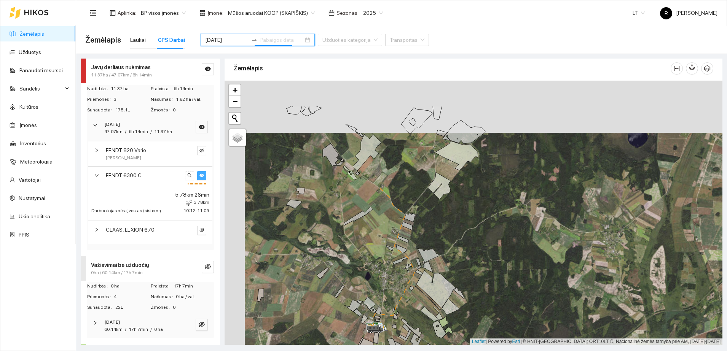
drag, startPoint x: 334, startPoint y: 138, endPoint x: 355, endPoint y: 202, distance: 67.2
click at [355, 202] on div at bounding box center [474, 213] width 498 height 264
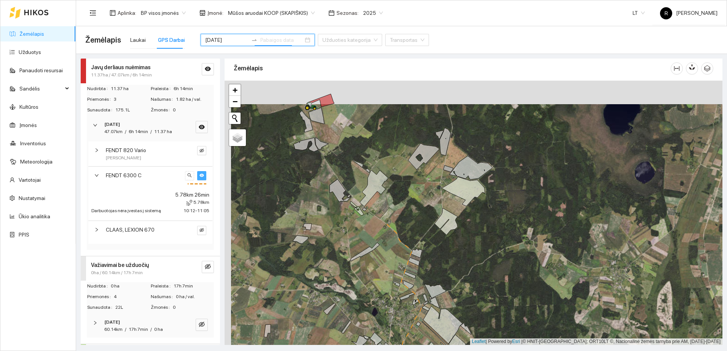
drag, startPoint x: 331, startPoint y: 126, endPoint x: 356, endPoint y: 188, distance: 66.4
click at [356, 188] on div at bounding box center [474, 213] width 498 height 264
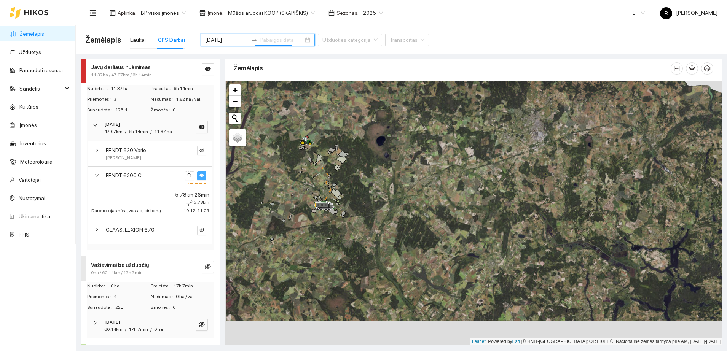
drag, startPoint x: 293, startPoint y: 221, endPoint x: 295, endPoint y: 196, distance: 24.4
click at [295, 196] on div at bounding box center [474, 213] width 498 height 264
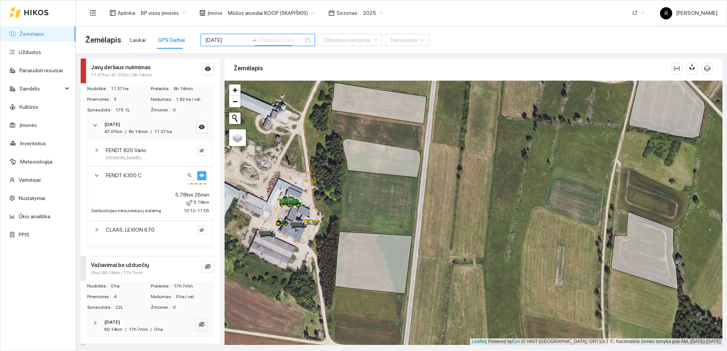
click at [94, 232] on icon "right" at bounding box center [96, 230] width 5 height 5
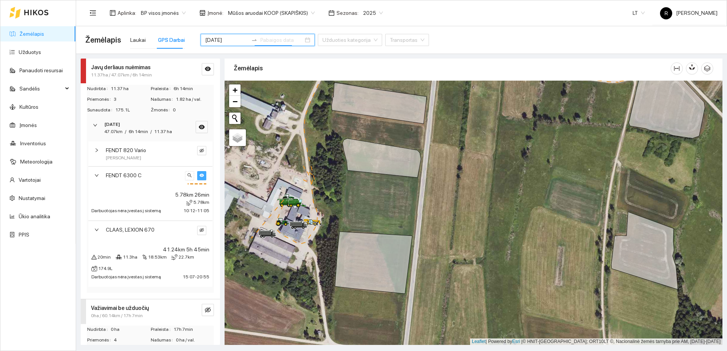
click at [196, 178] on div "FENDT 6300 C" at bounding box center [150, 178] width 124 height 22
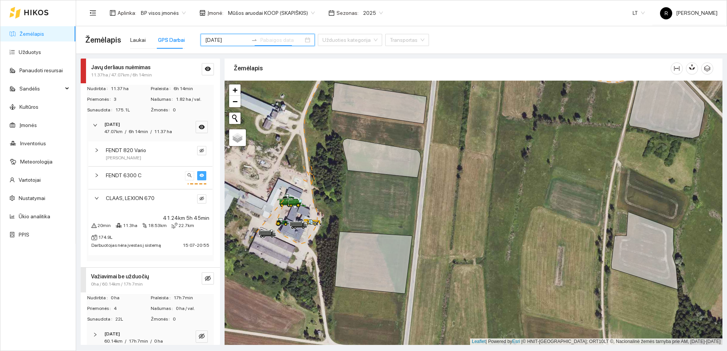
click at [199, 178] on icon "eye" at bounding box center [201, 175] width 5 height 5
click at [199, 201] on icon "eye-invisible" at bounding box center [201, 198] width 5 height 5
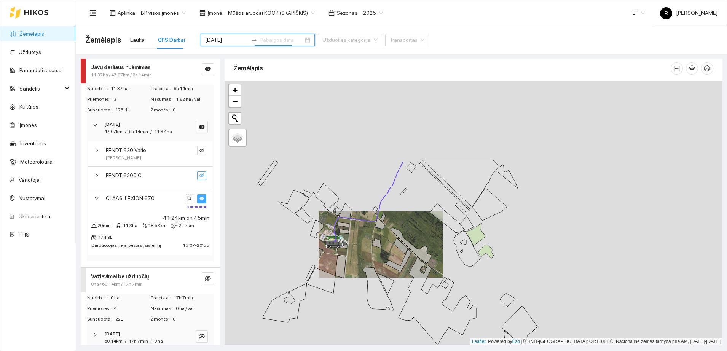
drag, startPoint x: 317, startPoint y: 104, endPoint x: 342, endPoint y: 241, distance: 139.0
click at [340, 216] on icon at bounding box center [321, 199] width 37 height 32
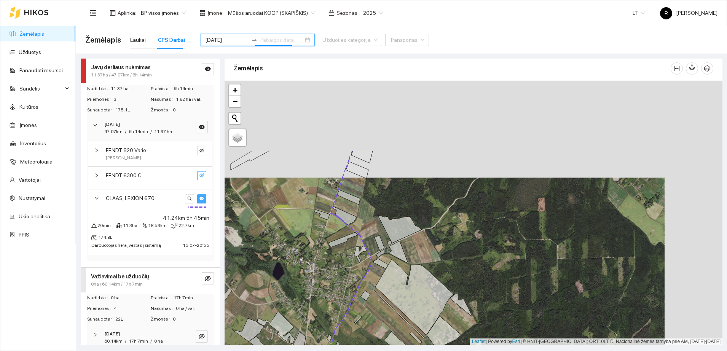
drag, startPoint x: 349, startPoint y: 133, endPoint x: 291, endPoint y: 230, distance: 113.0
click at [291, 230] on div at bounding box center [474, 213] width 498 height 264
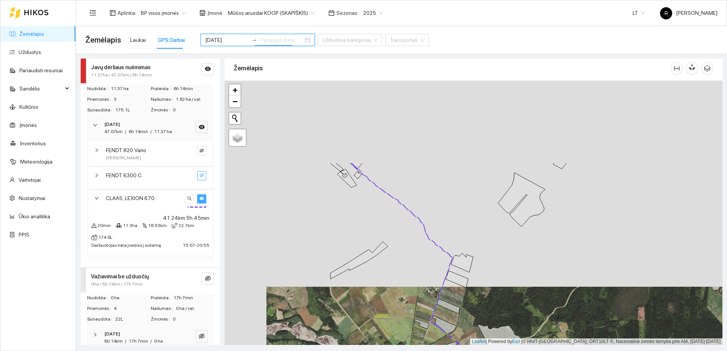
drag, startPoint x: 293, startPoint y: 131, endPoint x: 399, endPoint y: 244, distance: 154.8
click at [406, 247] on div at bounding box center [474, 213] width 498 height 264
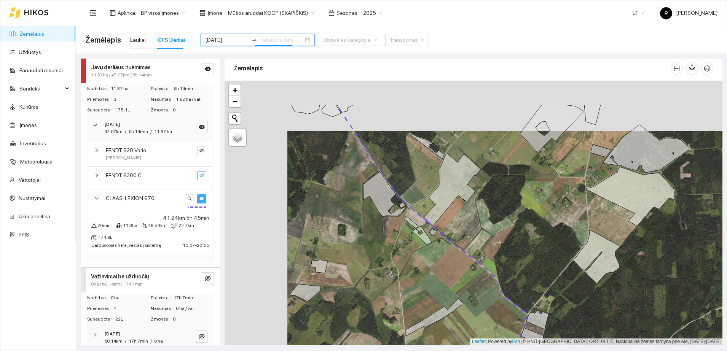
drag, startPoint x: 283, startPoint y: 144, endPoint x: 370, endPoint y: 229, distance: 121.7
click at [370, 229] on div at bounding box center [474, 213] width 498 height 264
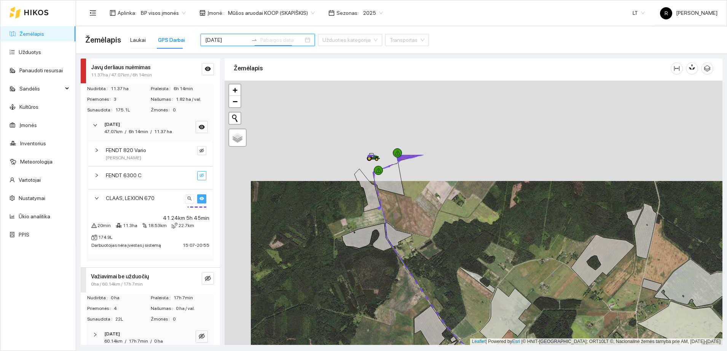
drag, startPoint x: 282, startPoint y: 104, endPoint x: 308, endPoint y: 204, distance: 104.2
click at [308, 204] on div at bounding box center [474, 213] width 498 height 264
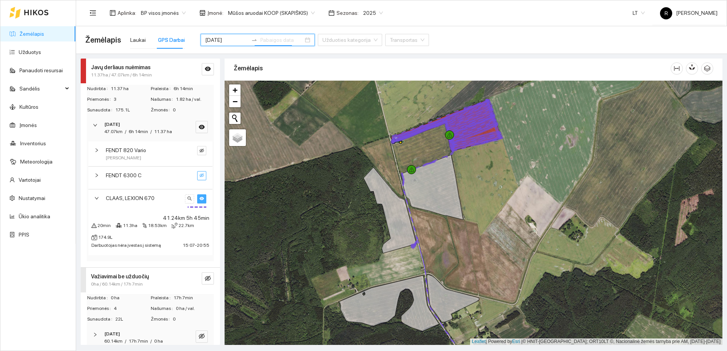
click at [97, 201] on icon "right" at bounding box center [96, 198] width 5 height 5
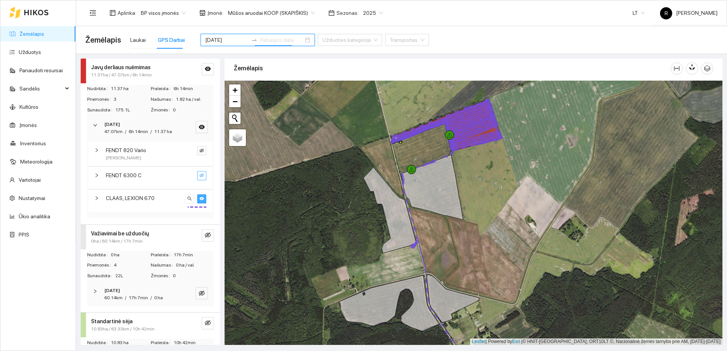
click at [95, 118] on div "[DATE] 47.07km / 6h 14min / 11.37 ha" at bounding box center [150, 128] width 127 height 24
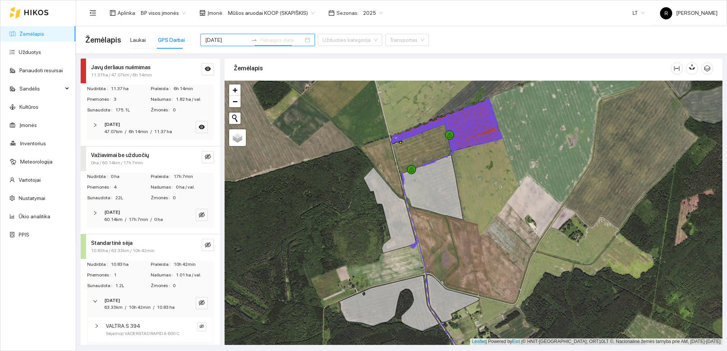
click at [97, 215] on icon "right" at bounding box center [95, 213] width 5 height 5
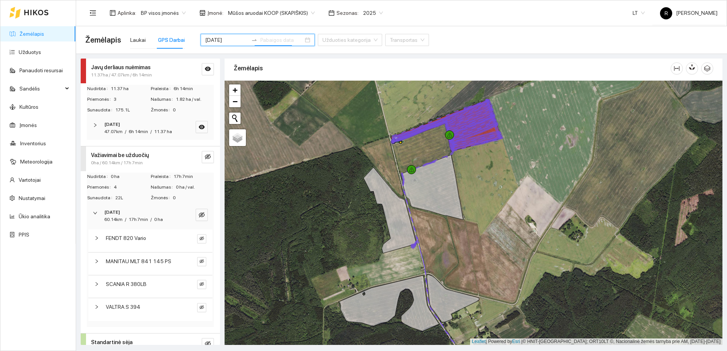
click at [95, 287] on icon "right" at bounding box center [96, 284] width 5 height 5
click at [197, 288] on button "button" at bounding box center [201, 284] width 9 height 9
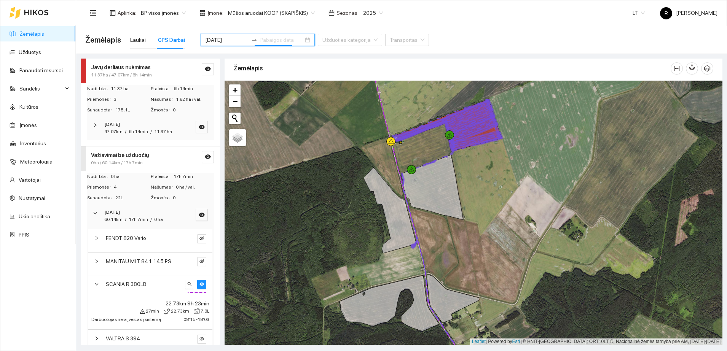
click at [96, 119] on div "[DATE] 47.07km / 6h 14min / 11.37 ha" at bounding box center [150, 128] width 127 height 24
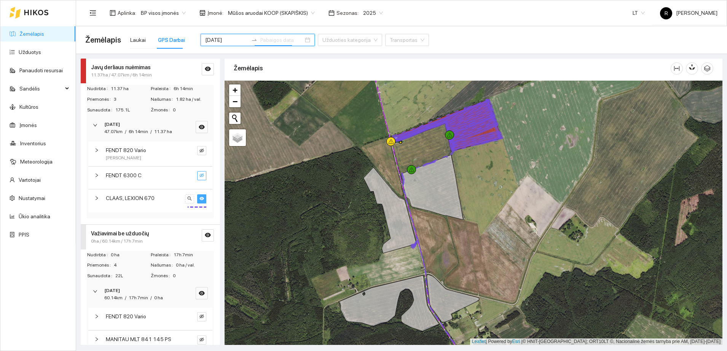
click at [199, 200] on icon "eye" at bounding box center [201, 198] width 5 height 3
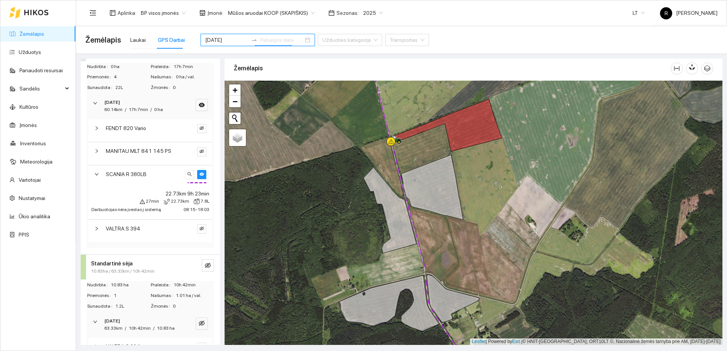
scroll to position [190, 0]
click at [99, 229] on icon "right" at bounding box center [96, 227] width 5 height 5
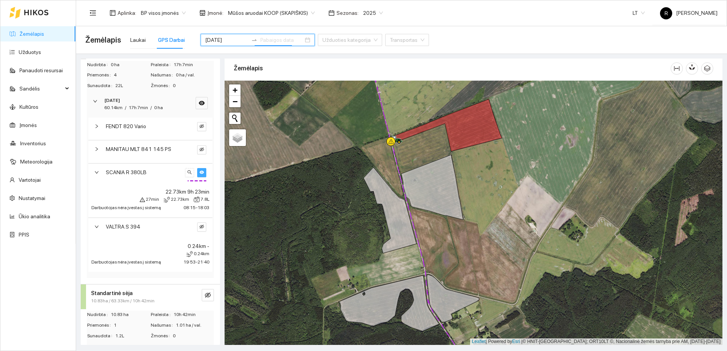
click at [198, 177] on button "button" at bounding box center [201, 172] width 9 height 9
click at [199, 229] on icon "eye-invisible" at bounding box center [201, 227] width 5 height 4
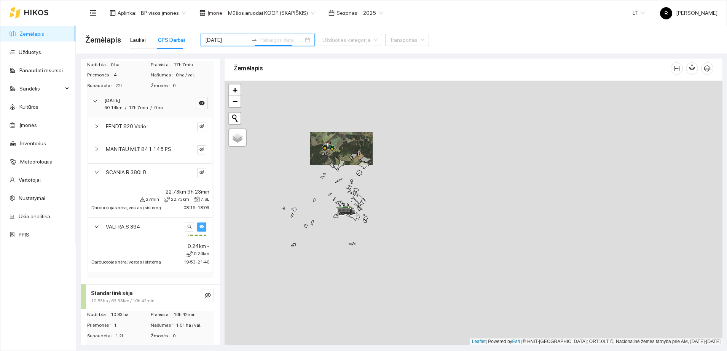
drag, startPoint x: 286, startPoint y: 237, endPoint x: 334, endPoint y: 179, distance: 75.1
click at [332, 183] on div at bounding box center [474, 213] width 498 height 264
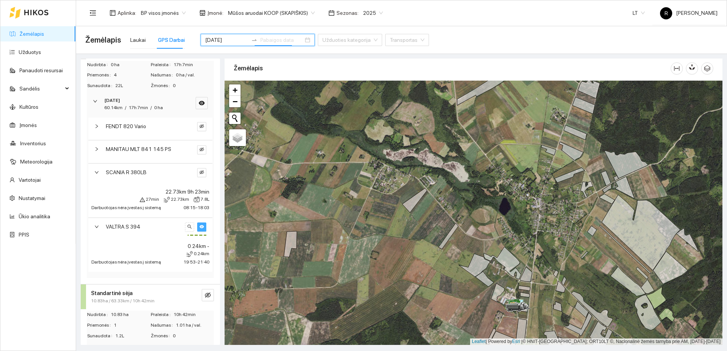
click at [96, 229] on icon "right" at bounding box center [96, 227] width 5 height 5
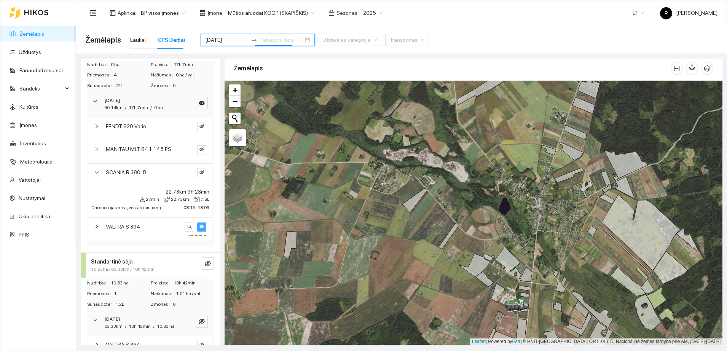
click at [199, 229] on icon "eye" at bounding box center [201, 226] width 5 height 3
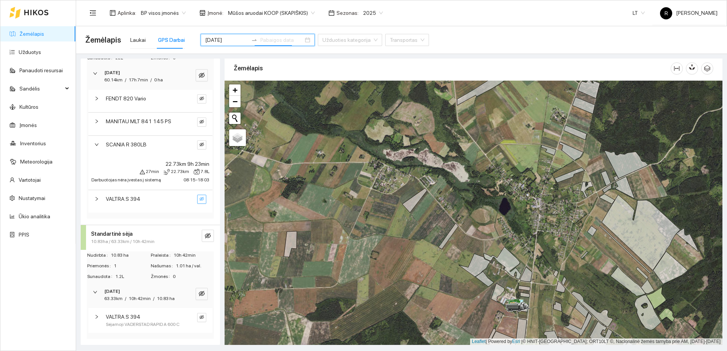
scroll to position [240, 0]
click at [205, 233] on icon "eye-invisible" at bounding box center [208, 236] width 6 height 6
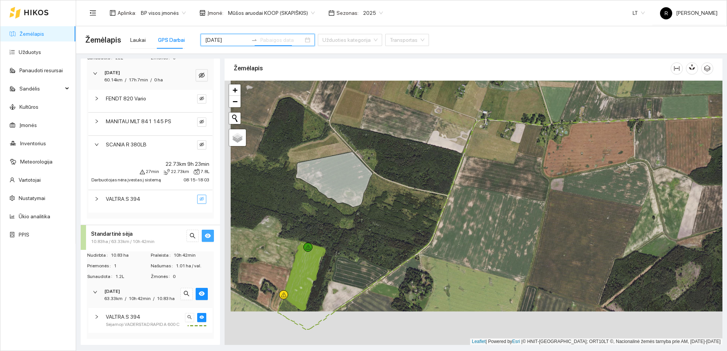
drag, startPoint x: 375, startPoint y: 264, endPoint x: 385, endPoint y: 219, distance: 46.4
click at [383, 222] on div at bounding box center [474, 213] width 498 height 264
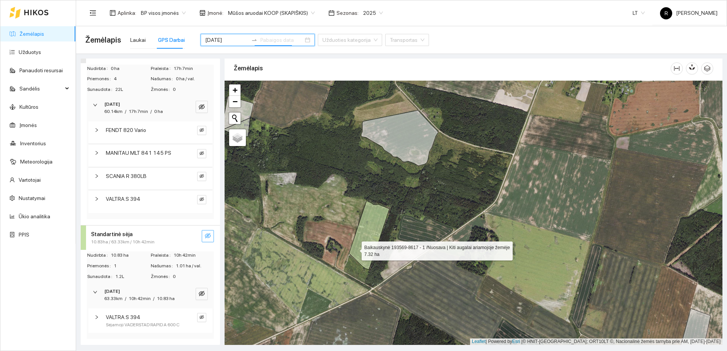
scroll to position [208, 0]
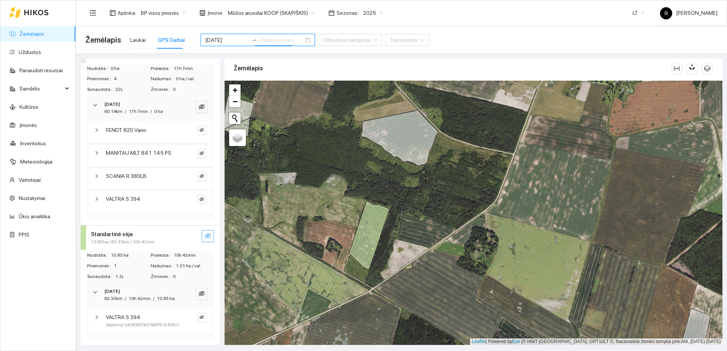
click at [95, 315] on icon "right" at bounding box center [96, 317] width 5 height 5
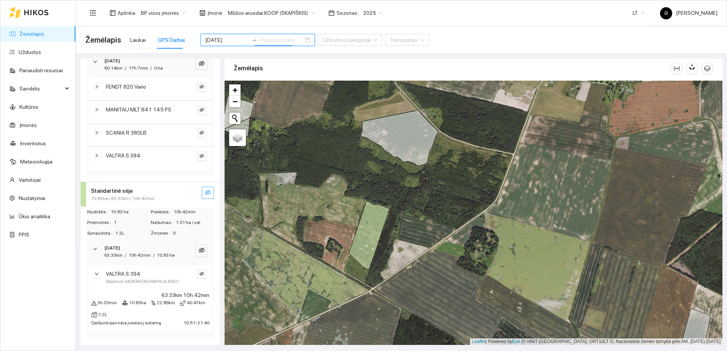
scroll to position [252, 0]
click at [199, 272] on icon "eye-invisible" at bounding box center [201, 274] width 5 height 4
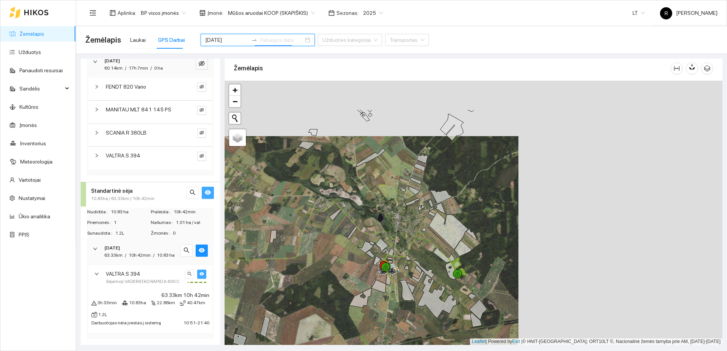
drag, startPoint x: 643, startPoint y: 211, endPoint x: 439, endPoint y: 267, distance: 211.4
click at [439, 267] on div at bounding box center [474, 213] width 498 height 264
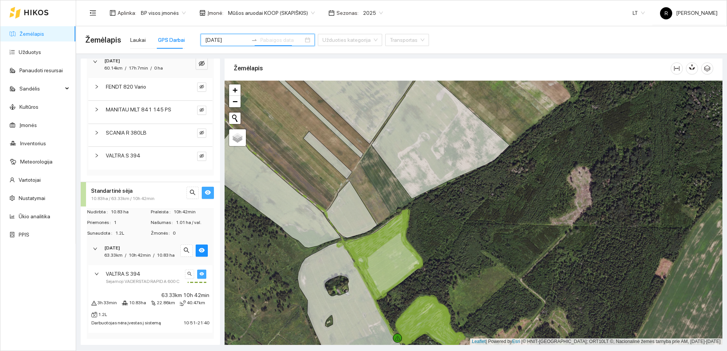
click at [96, 272] on icon "right" at bounding box center [96, 274] width 5 height 5
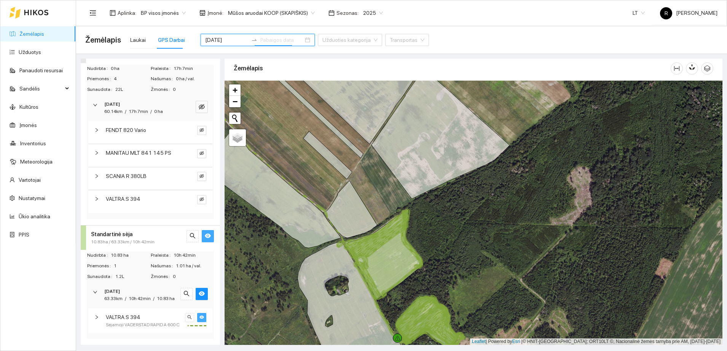
scroll to position [208, 0]
click at [96, 290] on icon "right" at bounding box center [95, 292] width 5 height 5
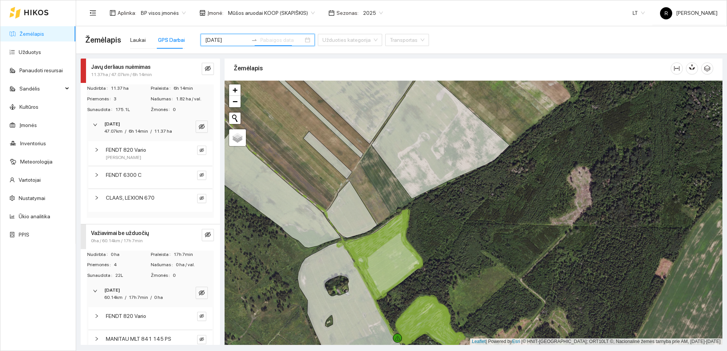
scroll to position [0, 0]
click at [223, 37] on input "[DATE]" at bounding box center [226, 40] width 43 height 8
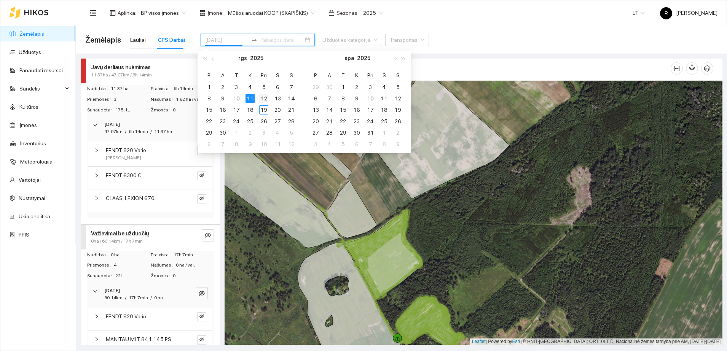
type input "[DATE]"
click at [262, 97] on div "12" at bounding box center [263, 98] width 9 height 9
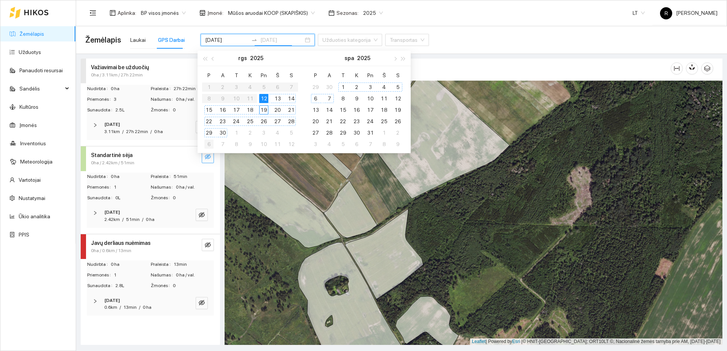
type input "[DATE]"
click at [92, 214] on div "[DATE] 2.42km / 51min / 0 ha" at bounding box center [150, 216] width 127 height 24
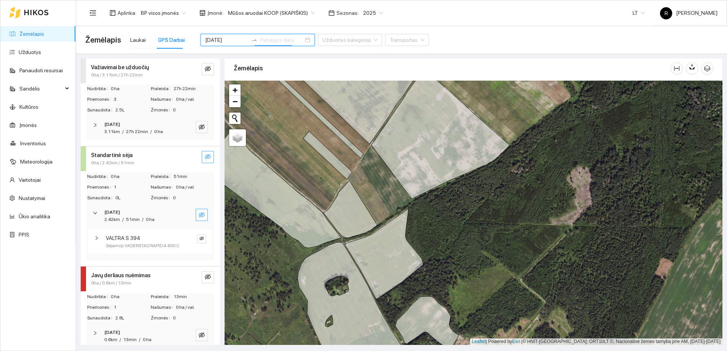
click at [199, 217] on span "eye-invisible" at bounding box center [202, 215] width 6 height 7
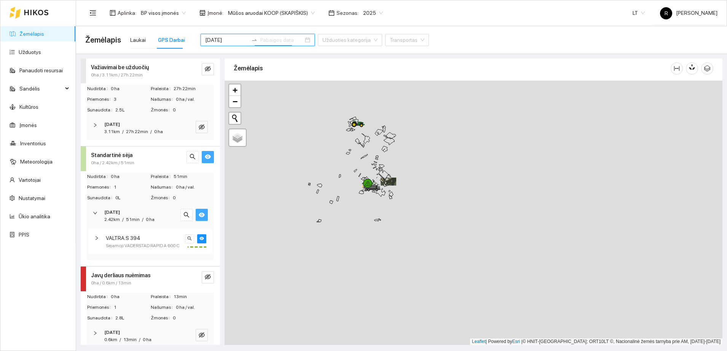
drag, startPoint x: 303, startPoint y: 188, endPoint x: 385, endPoint y: 190, distance: 82.2
click at [383, 190] on icon at bounding box center [372, 186] width 21 height 9
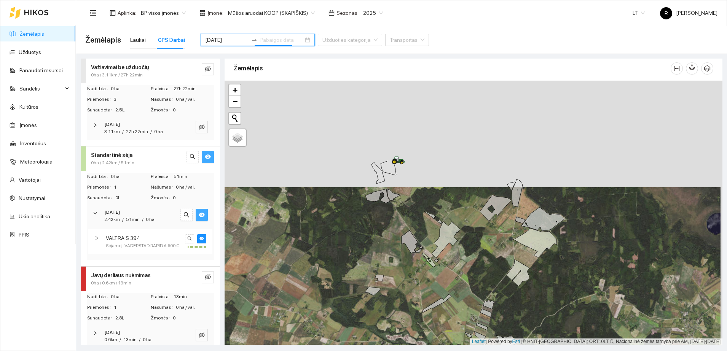
drag, startPoint x: 374, startPoint y: 146, endPoint x: 371, endPoint y: 250, distance: 103.9
click at [372, 253] on div at bounding box center [474, 213] width 498 height 264
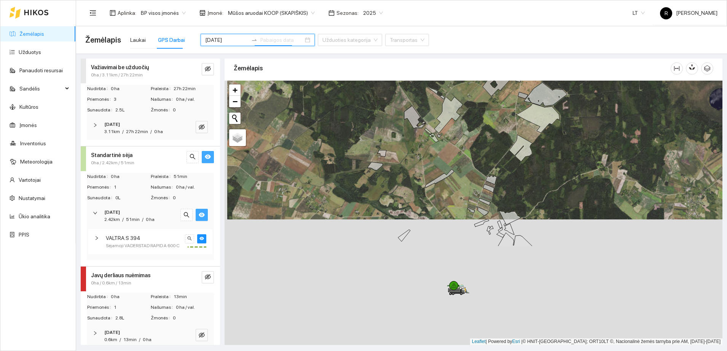
drag, startPoint x: 403, startPoint y: 214, endPoint x: 402, endPoint y: 85, distance: 129.4
click at [403, 86] on div at bounding box center [474, 213] width 498 height 264
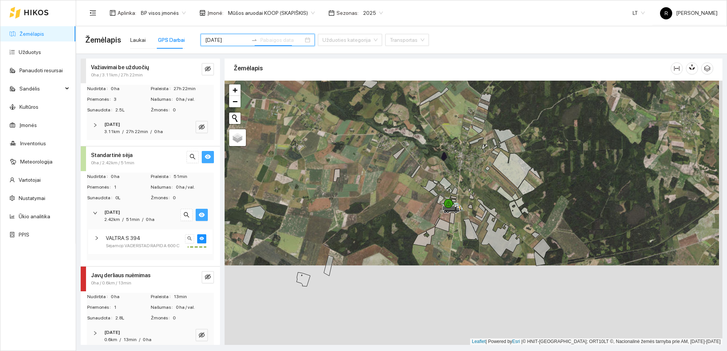
drag, startPoint x: 426, startPoint y: 192, endPoint x: 419, endPoint y: 107, distance: 85.2
click at [421, 110] on div at bounding box center [474, 213] width 498 height 264
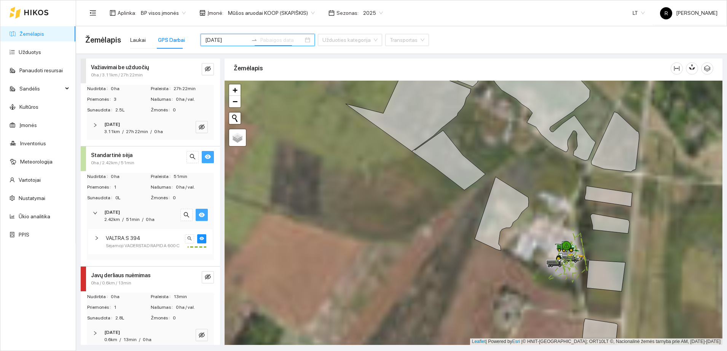
drag, startPoint x: 409, startPoint y: 219, endPoint x: 365, endPoint y: 159, distance: 73.8
click at [365, 160] on div at bounding box center [474, 213] width 498 height 264
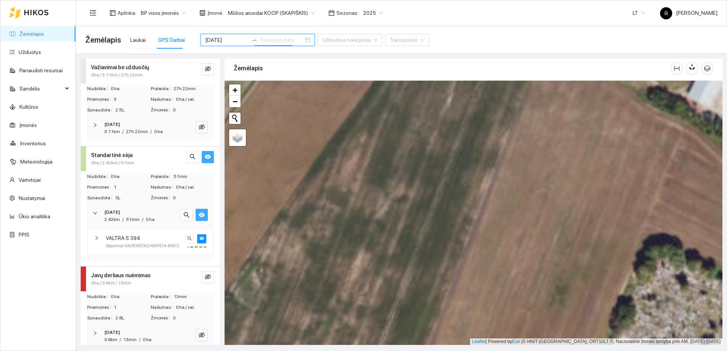
drag, startPoint x: 455, startPoint y: 234, endPoint x: 250, endPoint y: 122, distance: 233.1
click at [250, 122] on div at bounding box center [474, 213] width 498 height 264
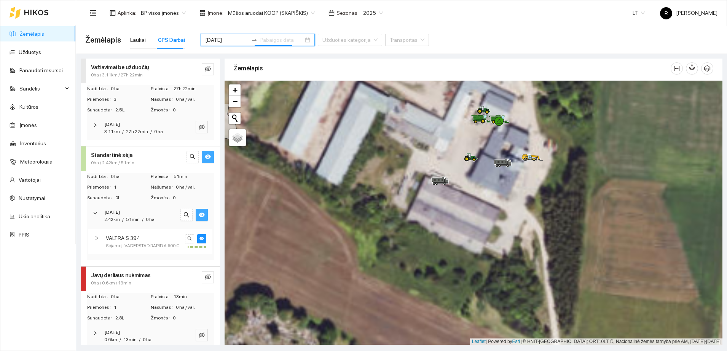
drag, startPoint x: 485, startPoint y: 122, endPoint x: 77, endPoint y: 168, distance: 410.2
click at [77, 168] on div "Važiavimai be užduočių 0ha / 3.11km / 27h 22min Nudirbta 0 ha Praleista 27h 22m…" at bounding box center [399, 199] width 651 height 291
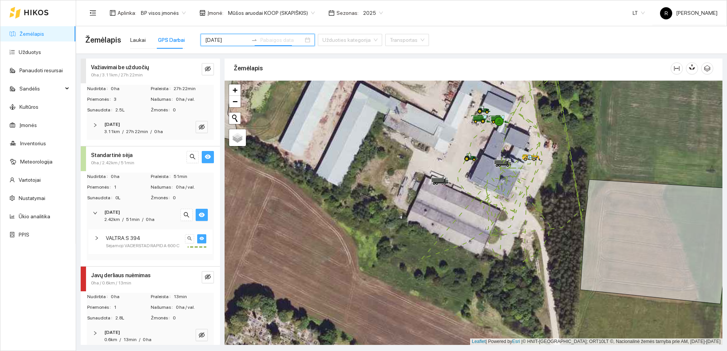
click at [199, 239] on icon "eye" at bounding box center [201, 238] width 5 height 3
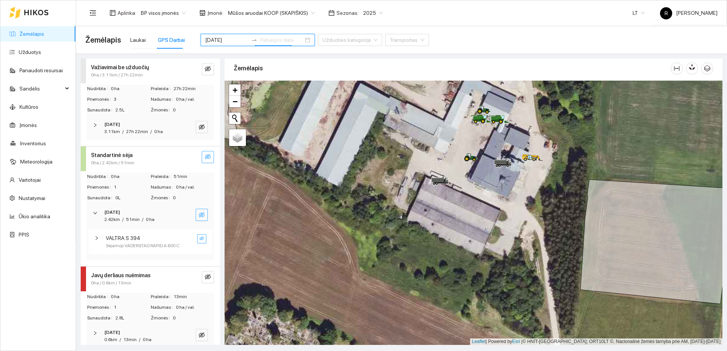
click at [92, 235] on div "VALTRA.S 394 Sėjamoji VADERSTAD RAPID A 600 C" at bounding box center [150, 241] width 124 height 25
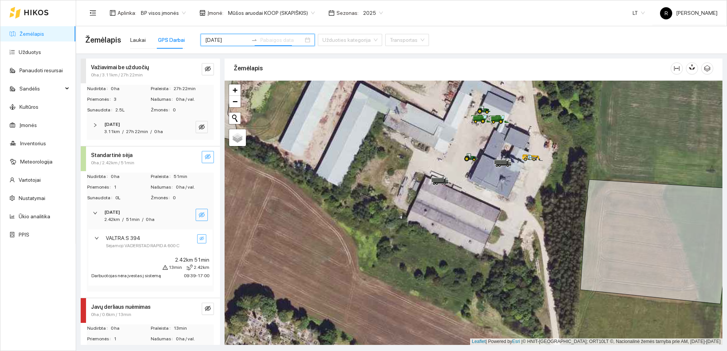
click at [94, 235] on div at bounding box center [98, 238] width 9 height 8
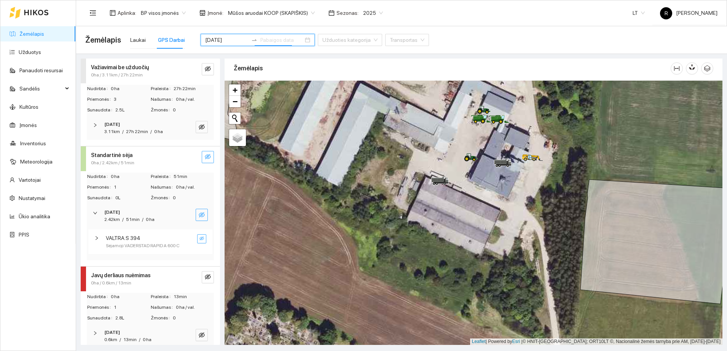
click at [94, 235] on div at bounding box center [98, 238] width 9 height 8
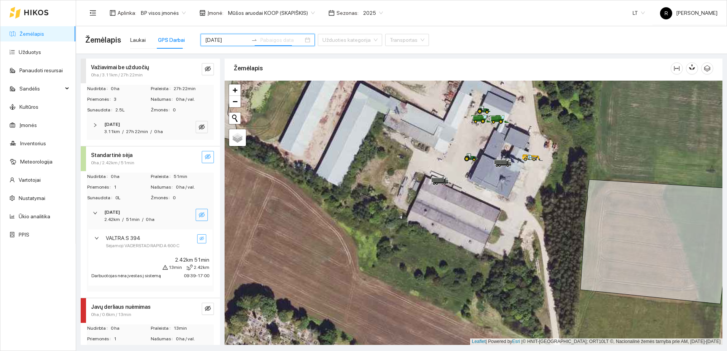
click at [94, 235] on div at bounding box center [98, 238] width 9 height 8
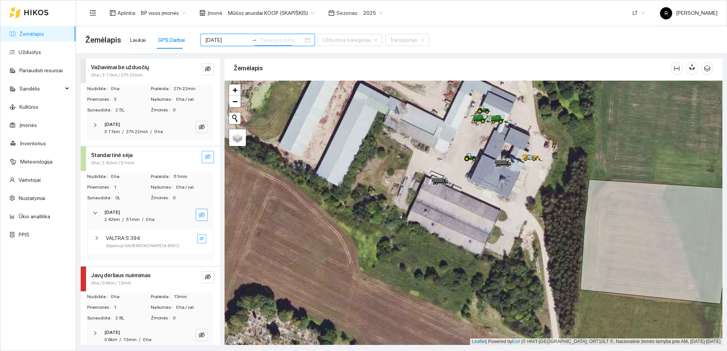
click at [92, 209] on div "[DATE] 2.42km / 51min / 0 ha" at bounding box center [150, 216] width 127 height 24
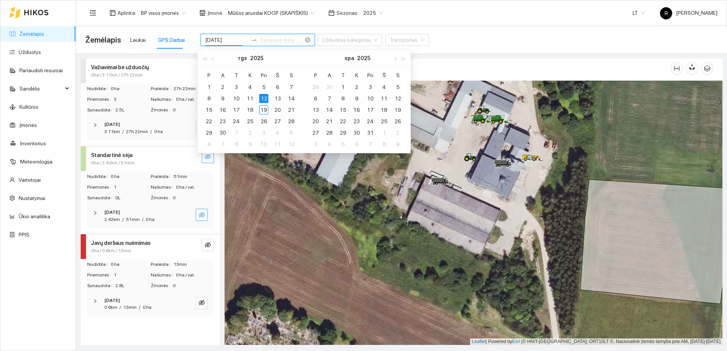
click at [230, 40] on input "[DATE]" at bounding box center [226, 40] width 43 height 8
type input "[DATE]"
click at [277, 97] on div "13" at bounding box center [277, 98] width 9 height 9
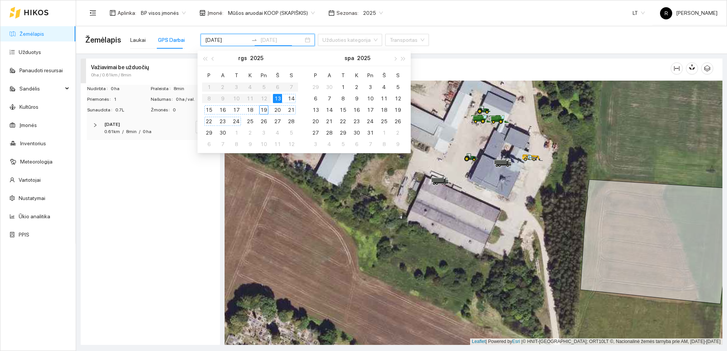
type input "[DATE]"
click at [292, 95] on div "14" at bounding box center [291, 98] width 9 height 9
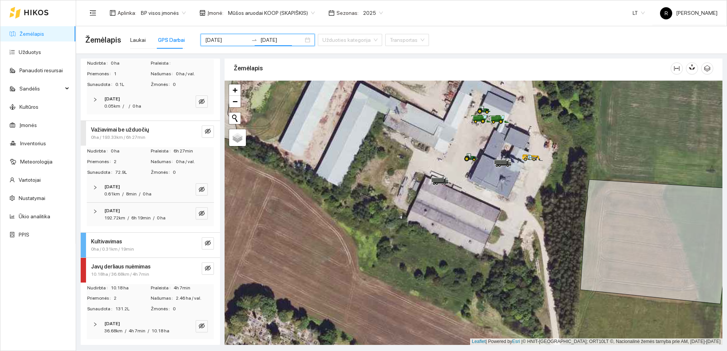
scroll to position [33, 0]
click at [96, 185] on icon "right" at bounding box center [95, 187] width 5 height 5
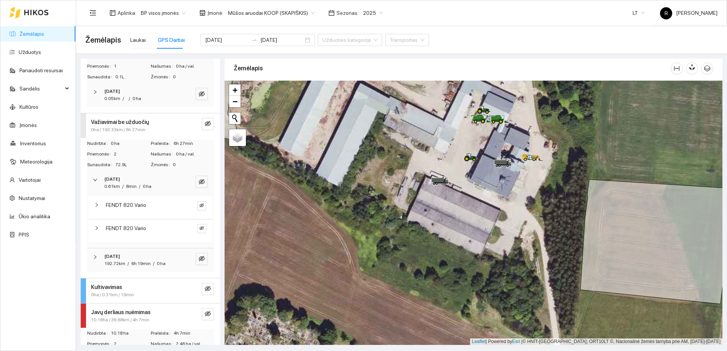
click at [96, 207] on icon "right" at bounding box center [96, 205] width 5 height 5
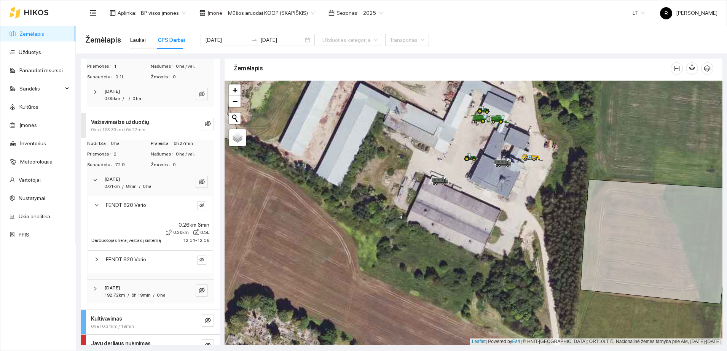
click at [97, 260] on icon "right" at bounding box center [97, 260] width 2 height 4
click at [97, 260] on icon "right" at bounding box center [97, 260] width 4 height 2
click at [99, 203] on div at bounding box center [98, 205] width 9 height 8
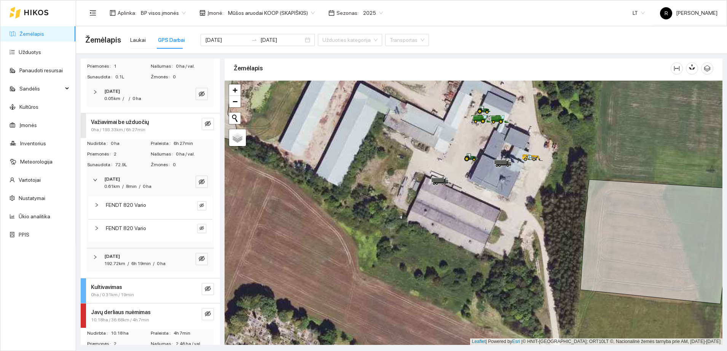
click at [92, 173] on div "[DATE] 0.61km / 8min / 0 ha" at bounding box center [150, 183] width 127 height 24
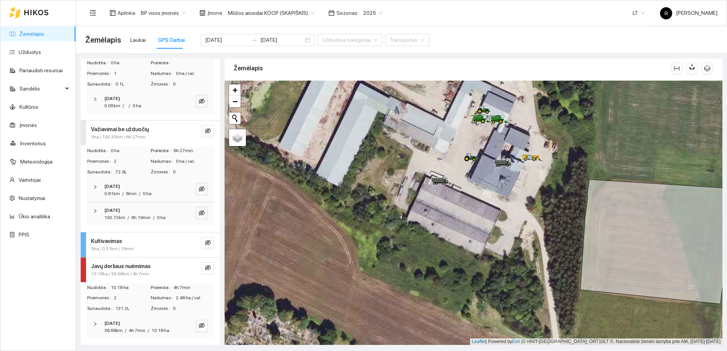
click at [94, 209] on icon "right" at bounding box center [95, 211] width 5 height 5
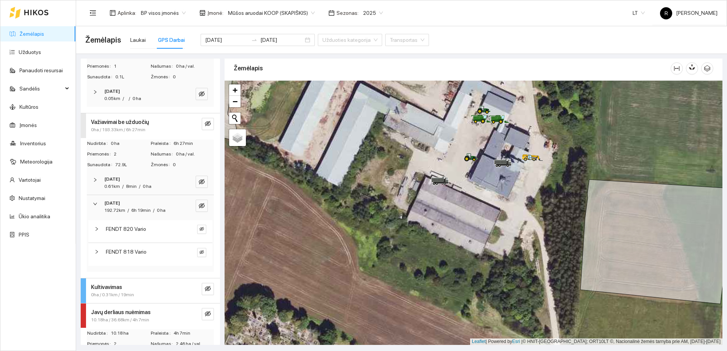
click at [95, 229] on icon "right" at bounding box center [96, 229] width 5 height 5
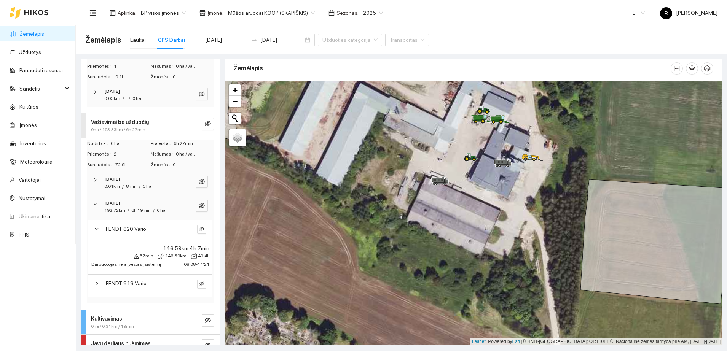
click at [97, 283] on icon "right" at bounding box center [97, 284] width 2 height 4
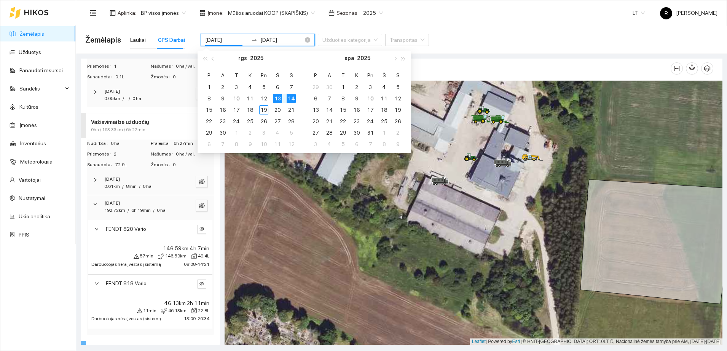
click at [226, 39] on input "[DATE]" at bounding box center [226, 40] width 43 height 8
type input "[DATE]"
click at [279, 100] on div "13" at bounding box center [277, 98] width 9 height 9
type input "[DATE]"
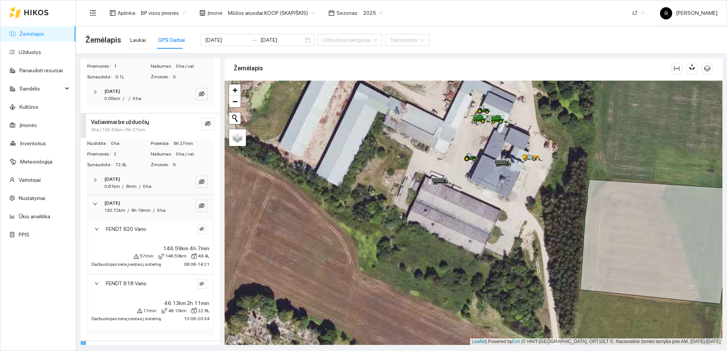
click at [279, 100] on div at bounding box center [474, 213] width 498 height 264
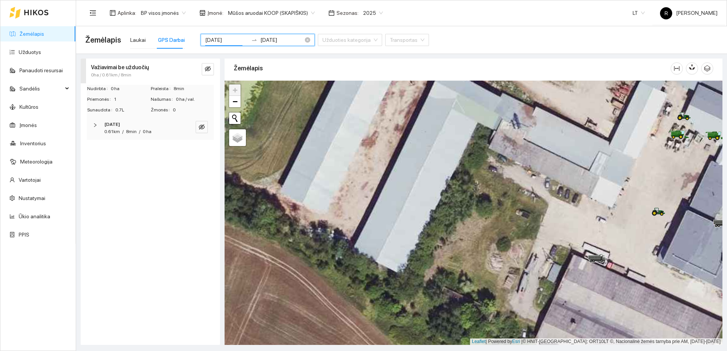
click at [214, 38] on input "[DATE]" at bounding box center [226, 40] width 43 height 8
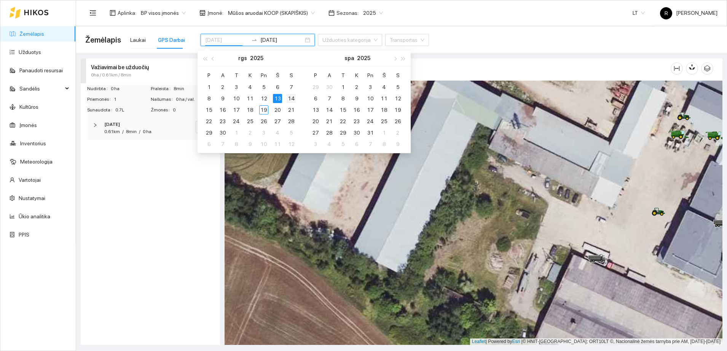
type input "[DATE]"
click at [290, 99] on div "14" at bounding box center [291, 98] width 9 height 9
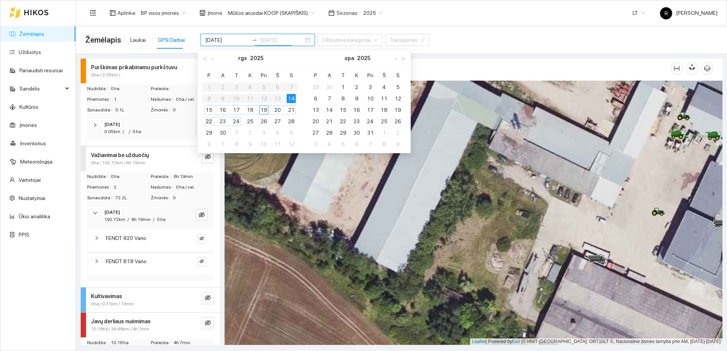
type input "[DATE]"
click at [96, 237] on icon "right" at bounding box center [96, 238] width 5 height 5
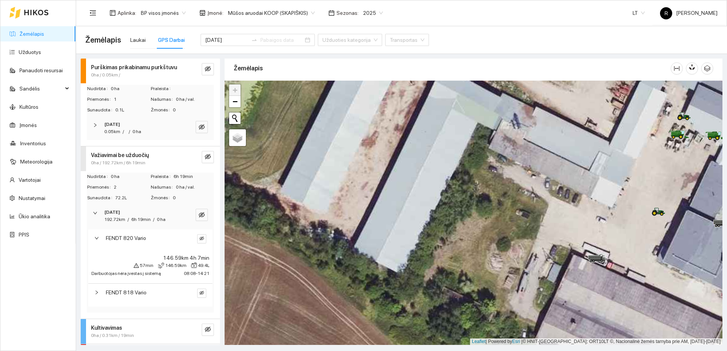
click at [96, 292] on icon "right" at bounding box center [96, 292] width 5 height 5
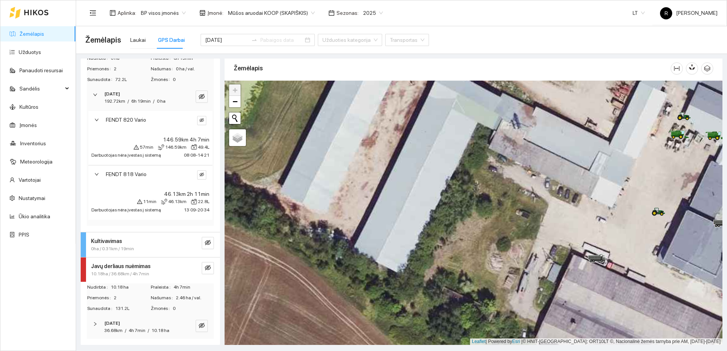
scroll to position [125, 0]
click at [97, 322] on icon "right" at bounding box center [95, 324] width 5 height 5
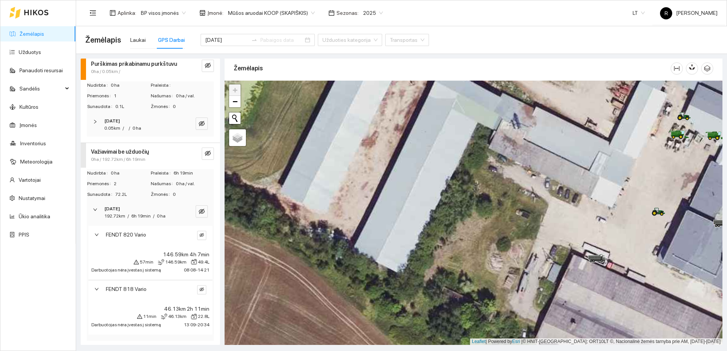
scroll to position [0, 0]
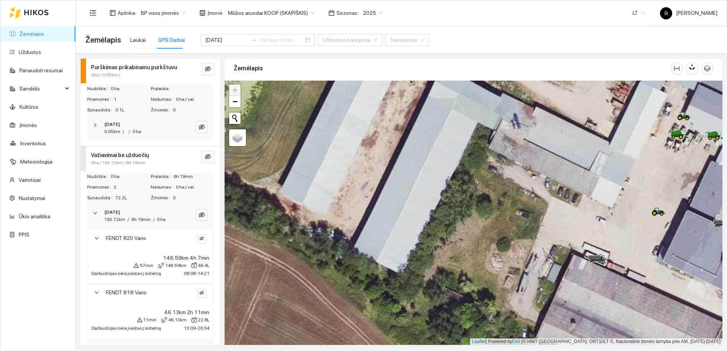
click at [99, 291] on div at bounding box center [98, 292] width 9 height 8
click at [98, 291] on icon "right" at bounding box center [96, 292] width 5 height 5
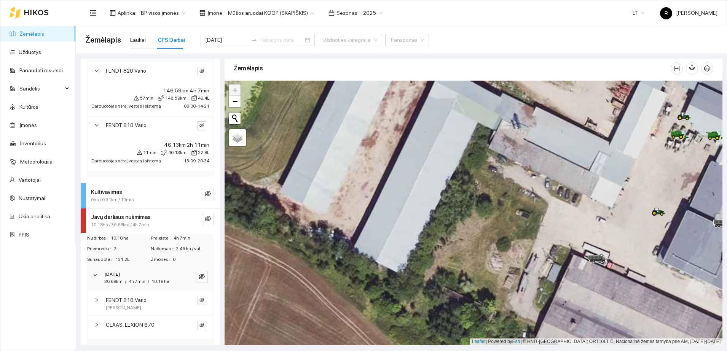
scroll to position [181, 0]
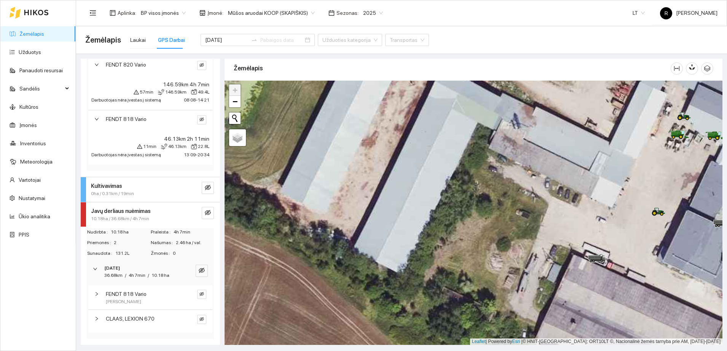
click at [97, 293] on icon "right" at bounding box center [97, 294] width 2 height 4
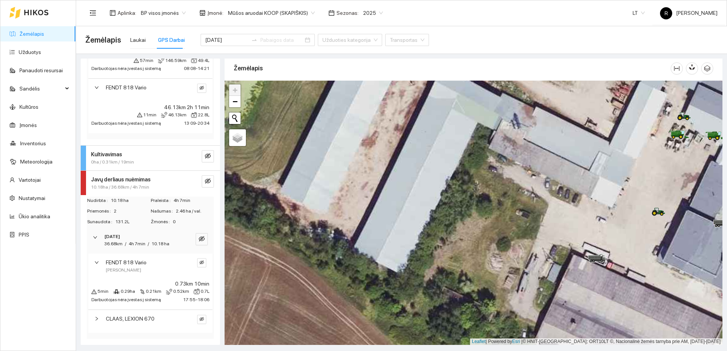
scroll to position [224, 0]
click at [97, 320] on icon "right" at bounding box center [96, 319] width 5 height 5
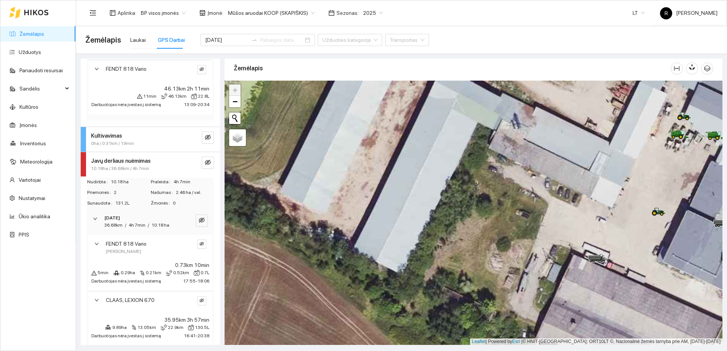
scroll to position [255, 0]
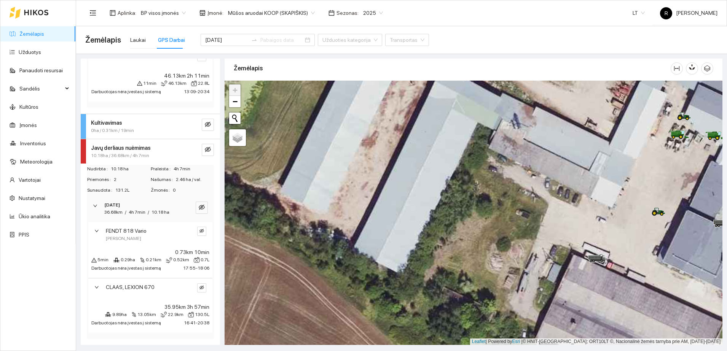
click at [97, 229] on icon "right" at bounding box center [96, 231] width 5 height 5
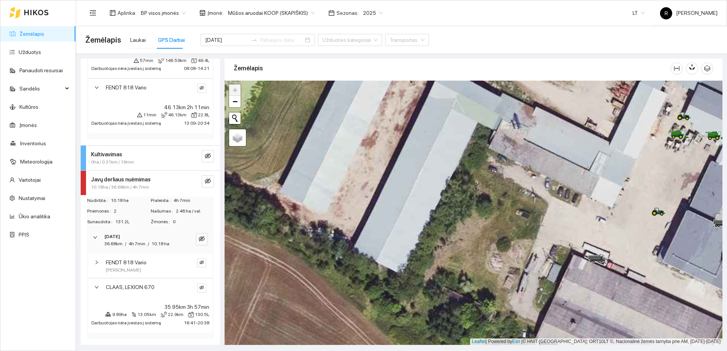
scroll to position [212, 0]
click at [197, 286] on button "button" at bounding box center [201, 288] width 9 height 9
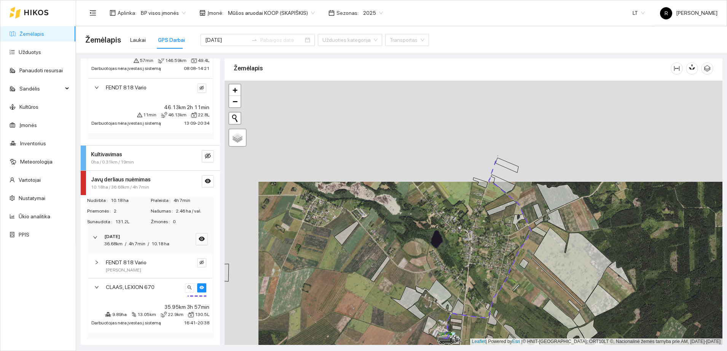
drag, startPoint x: 426, startPoint y: 119, endPoint x: 464, endPoint y: 235, distance: 122.0
click at [464, 235] on div at bounding box center [474, 213] width 498 height 264
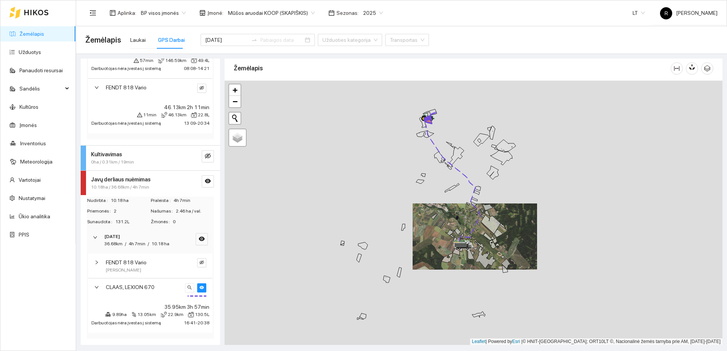
drag, startPoint x: 339, startPoint y: 106, endPoint x: 405, endPoint y: 168, distance: 90.4
click at [403, 167] on div at bounding box center [474, 213] width 498 height 264
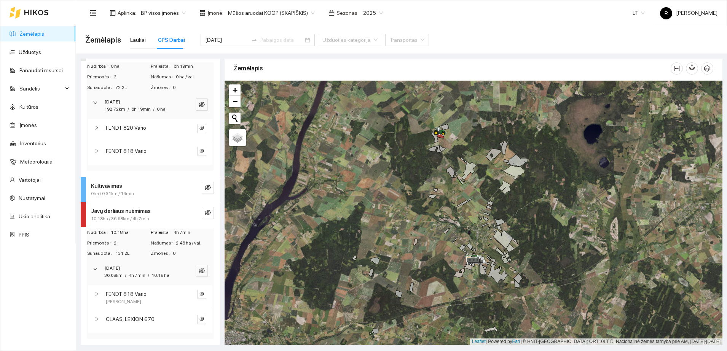
scroll to position [118, 0]
click at [230, 38] on input "[DATE]" at bounding box center [226, 40] width 43 height 8
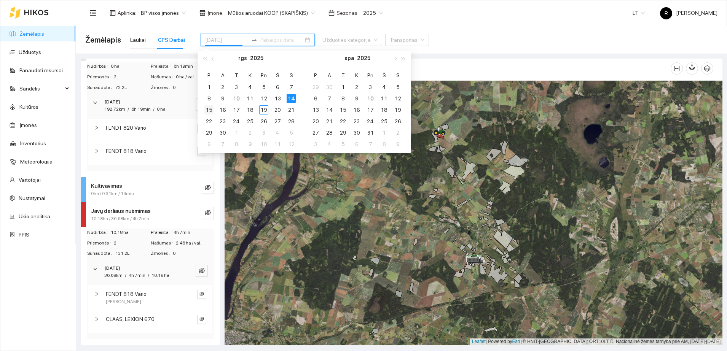
type input "[DATE]"
click at [210, 110] on div "15" at bounding box center [208, 109] width 9 height 9
type input "[DATE]"
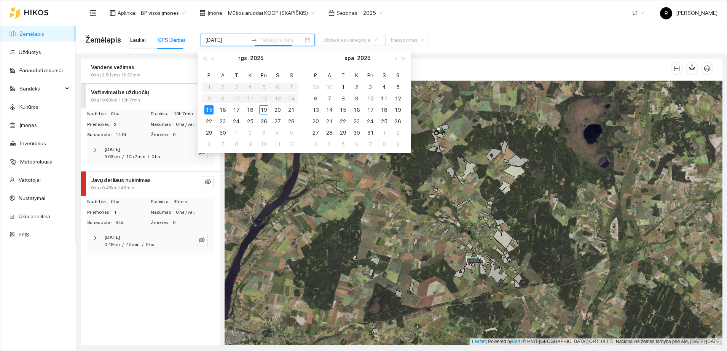
click at [119, 66] on strong "Vandens vežimas" at bounding box center [112, 67] width 43 height 6
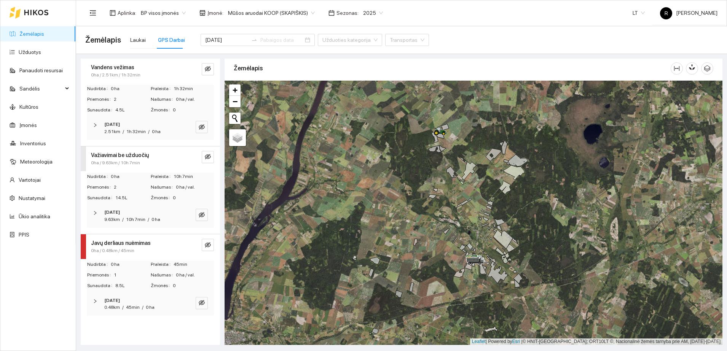
click at [95, 124] on icon "right" at bounding box center [95, 125] width 2 height 4
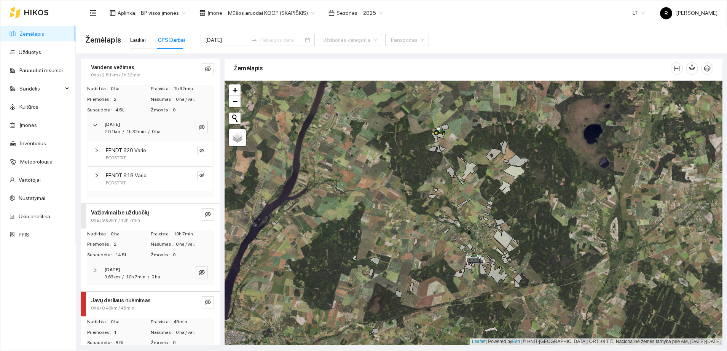
click at [97, 172] on div at bounding box center [98, 175] width 9 height 8
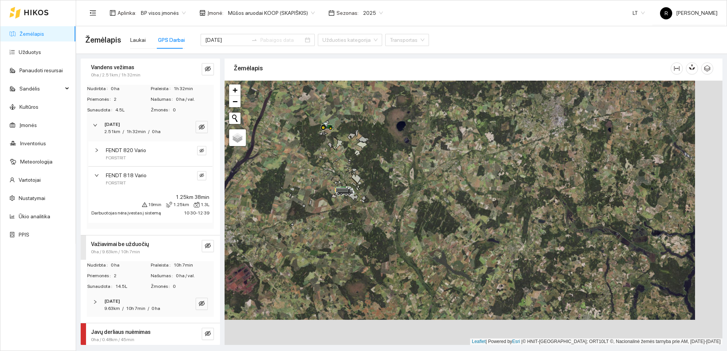
drag, startPoint x: 419, startPoint y: 204, endPoint x: 384, endPoint y: 172, distance: 46.9
click at [384, 172] on div at bounding box center [474, 213] width 498 height 264
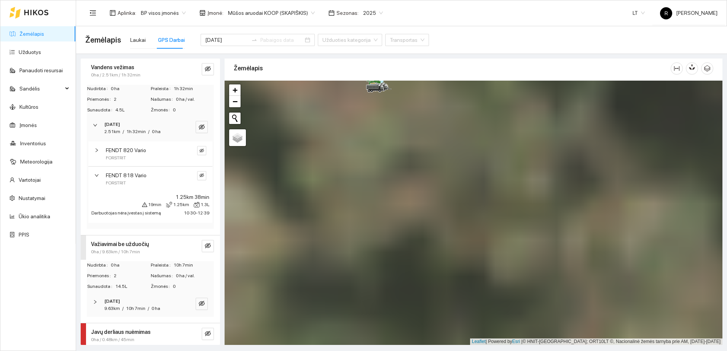
drag, startPoint x: 354, startPoint y: 111, endPoint x: 399, endPoint y: 269, distance: 164.2
click at [398, 273] on div at bounding box center [474, 213] width 498 height 264
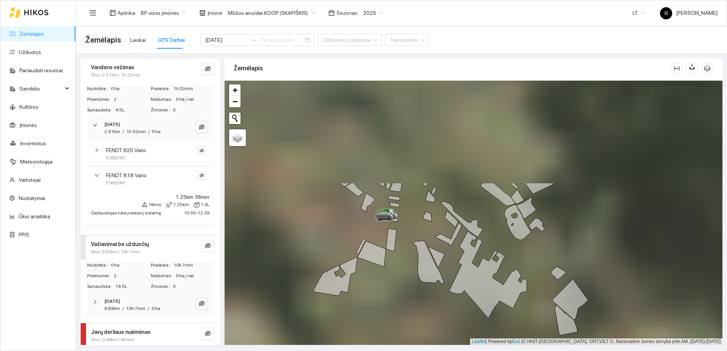
drag, startPoint x: 411, startPoint y: 165, endPoint x: 417, endPoint y: 294, distance: 129.2
click at [417, 294] on div at bounding box center [474, 213] width 498 height 264
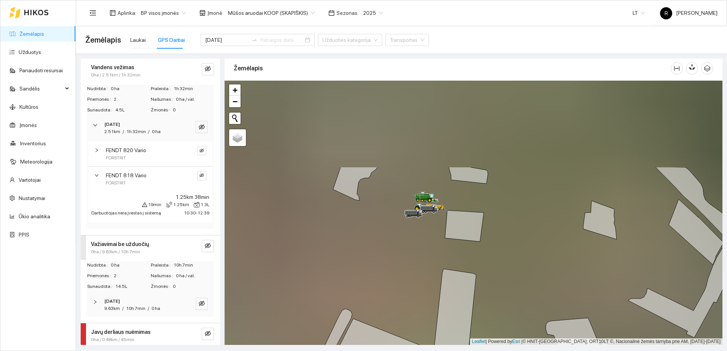
drag, startPoint x: 416, startPoint y: 161, endPoint x: 515, endPoint y: 266, distance: 144.3
click at [515, 266] on div at bounding box center [474, 213] width 498 height 264
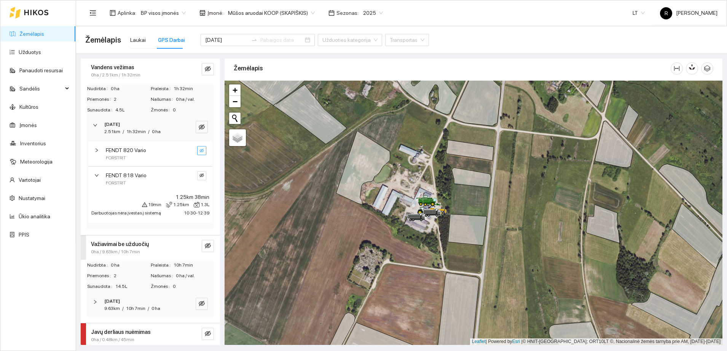
click at [199, 152] on icon "eye-invisible" at bounding box center [201, 150] width 5 height 4
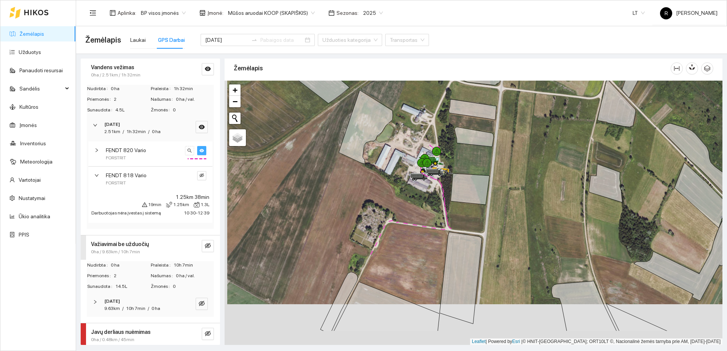
drag, startPoint x: 349, startPoint y: 200, endPoint x: 352, endPoint y: 159, distance: 40.8
click at [352, 159] on div at bounding box center [474, 213] width 498 height 264
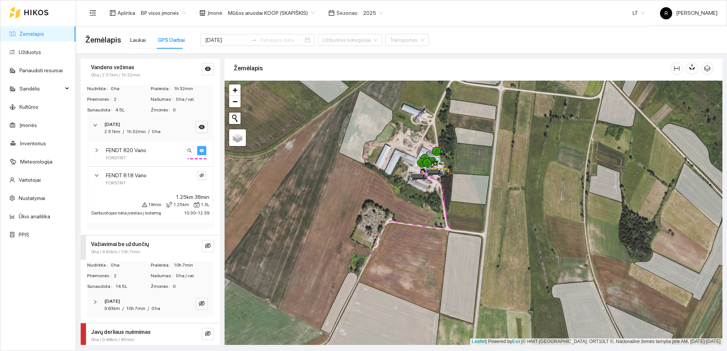
click at [199, 149] on icon "eye" at bounding box center [201, 150] width 5 height 5
click at [199, 177] on icon "eye-invisible" at bounding box center [201, 176] width 5 height 4
click at [199, 176] on icon "eye" at bounding box center [201, 175] width 5 height 3
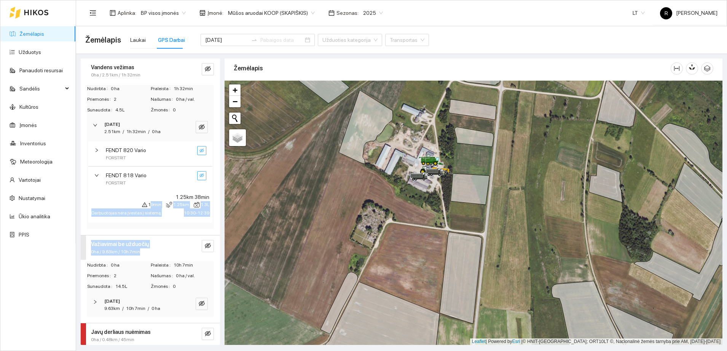
drag, startPoint x: 151, startPoint y: 255, endPoint x: 145, endPoint y: 201, distance: 54.0
click at [145, 201] on div "Vandens vežimas 0ha / 2.51km / 1h 32min Nudirbta 0 ha Praleista 1h 32min Priemo…" at bounding box center [150, 235] width 139 height 352
drag, startPoint x: 145, startPoint y: 201, endPoint x: 155, endPoint y: 245, distance: 45.7
click at [155, 246] on div "Važiavimai be užduočių" at bounding box center [137, 244] width 93 height 8
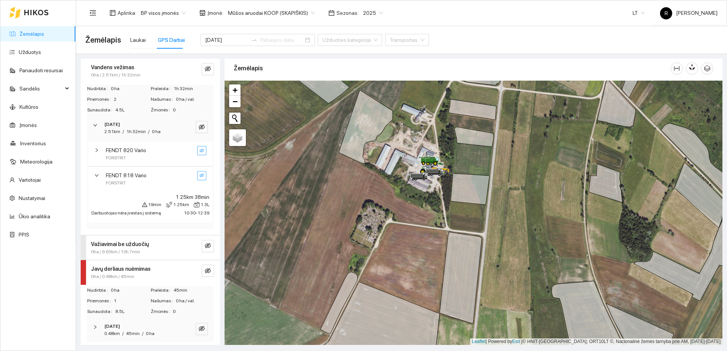
click at [19, 251] on div "Žemėlapis Užduotys Panaudoti resursai Sandėlis Kultūros Įmonės Inventorius Mete…" at bounding box center [37, 175] width 75 height 350
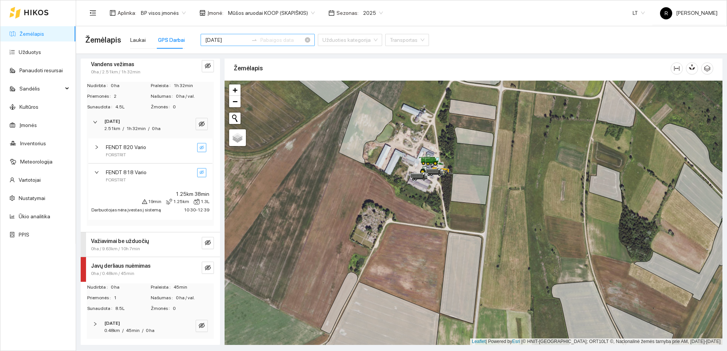
click at [230, 38] on input "[DATE]" at bounding box center [226, 40] width 43 height 8
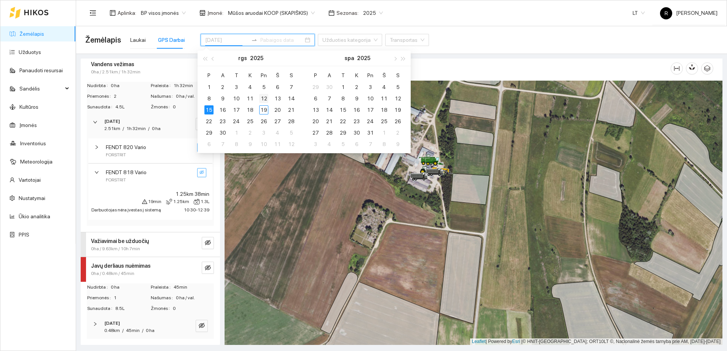
type input "[DATE]"
click at [264, 99] on div "12" at bounding box center [263, 98] width 9 height 9
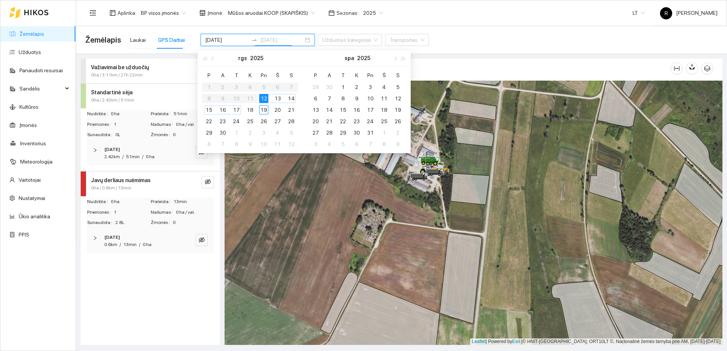
type input "[DATE]"
click at [278, 96] on div "13" at bounding box center [277, 98] width 9 height 9
